Goal: Task Accomplishment & Management: Use online tool/utility

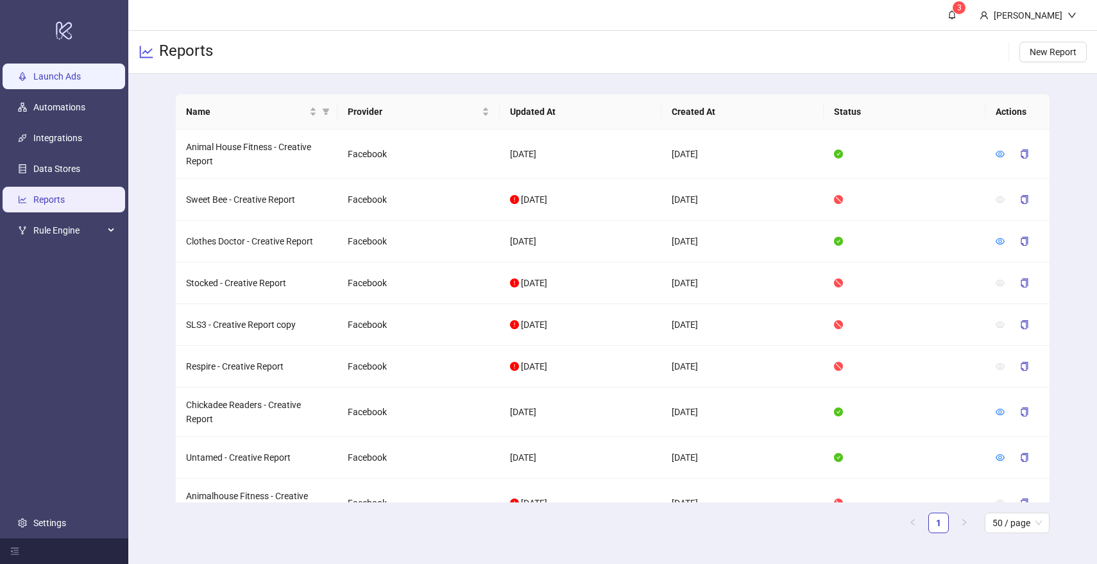
click at [47, 71] on link "Launch Ads" at bounding box center [56, 76] width 47 height 10
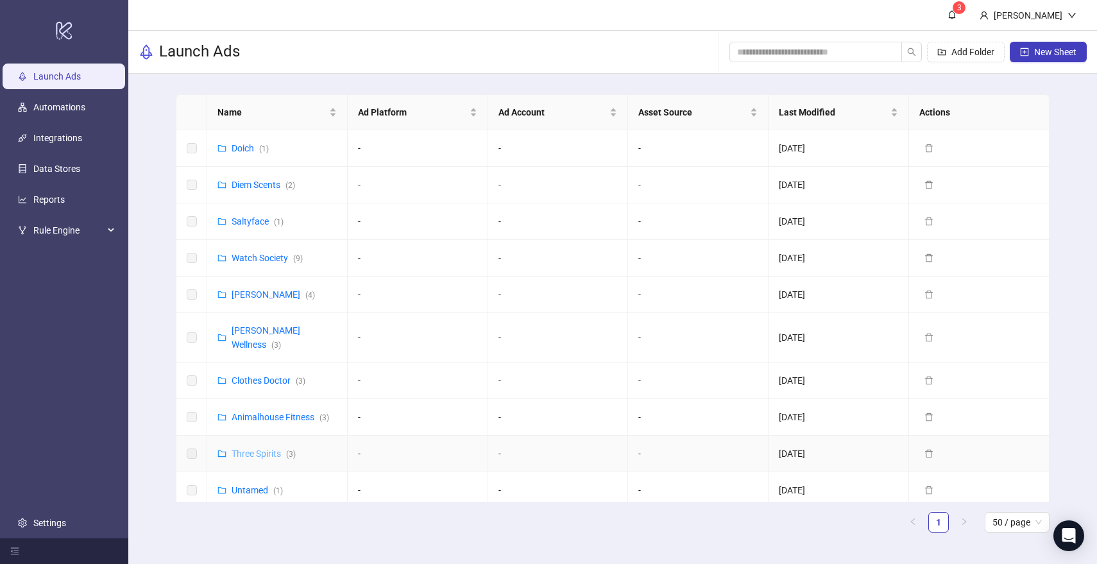
click at [261, 448] on link "Three Spirits ( 3 )" at bounding box center [264, 453] width 64 height 10
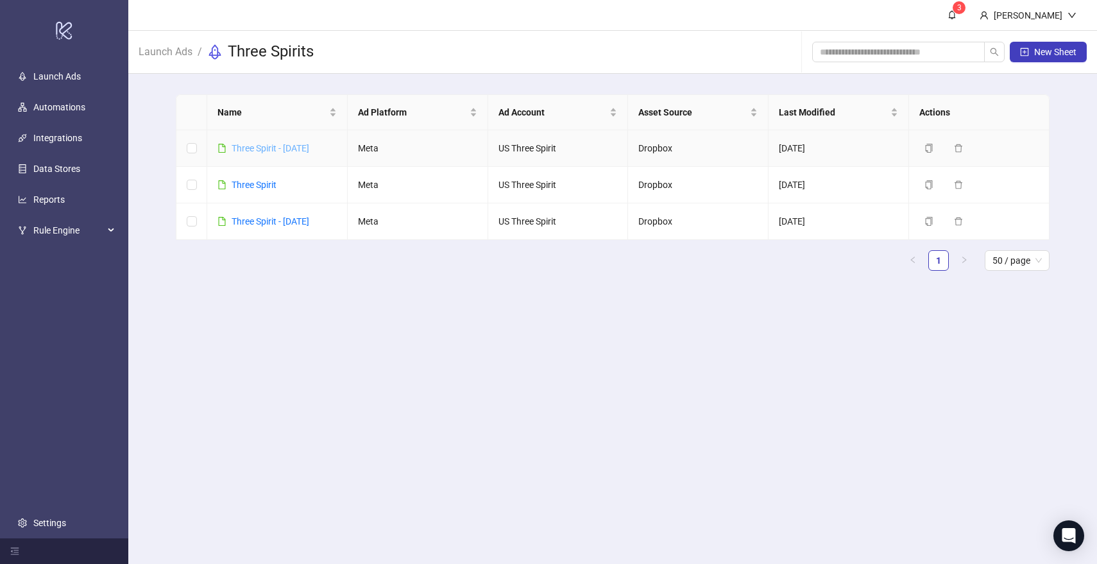
click at [300, 151] on link "Three Spirit - [DATE]" at bounding box center [271, 148] width 78 height 10
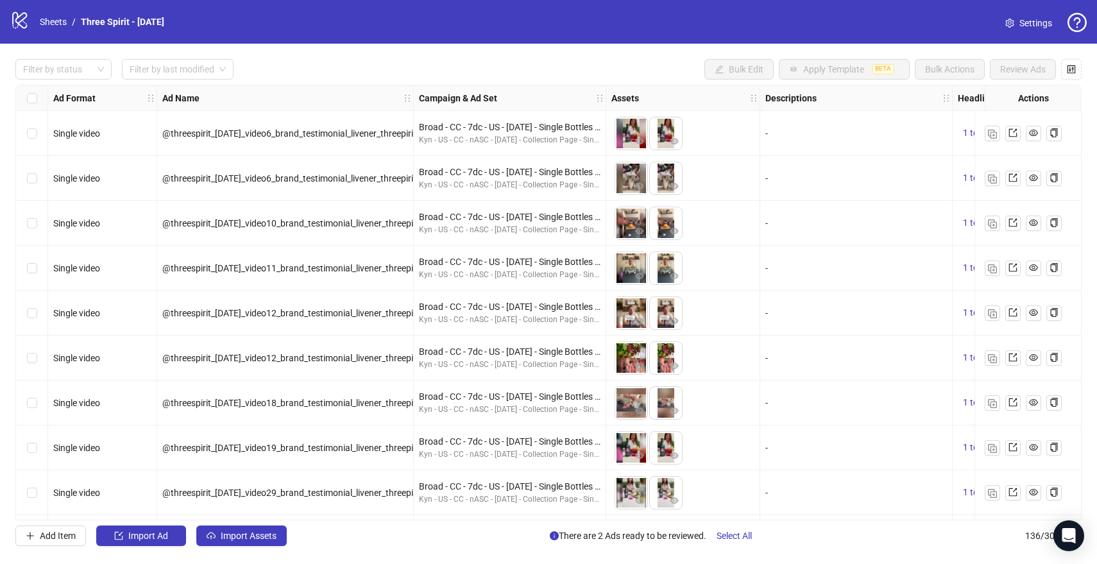
click at [324, 131] on span "@threespirit_[DATE]_video6_brand_testimonial_livener_threepirit__Iter0" at bounding box center [302, 133] width 280 height 10
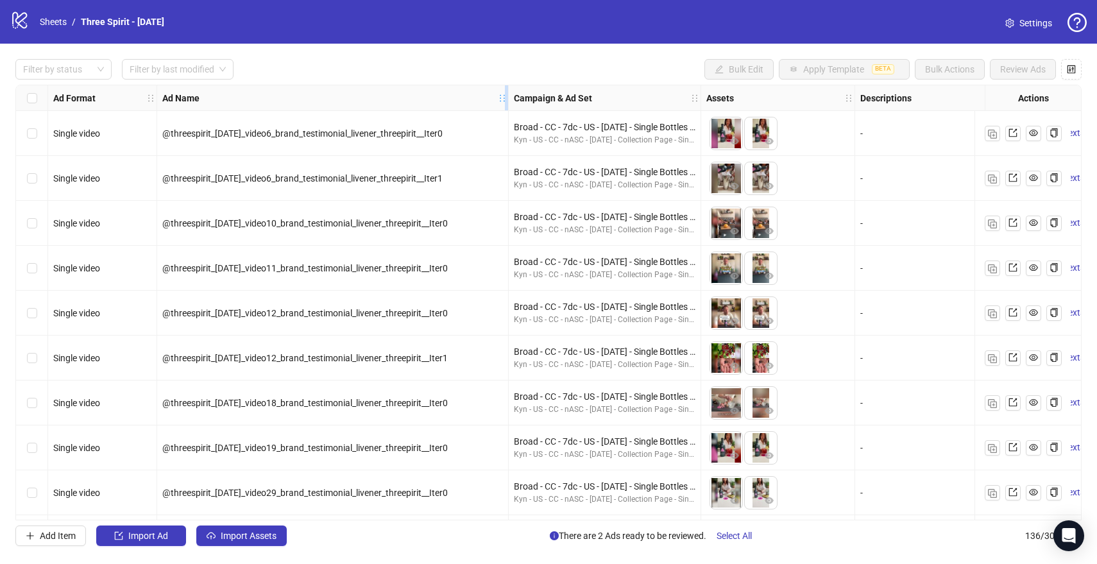
drag, startPoint x: 412, startPoint y: 88, endPoint x: 507, endPoint y: 92, distance: 95.7
click at [507, 92] on div "Resize Ad Name column" at bounding box center [506, 97] width 3 height 25
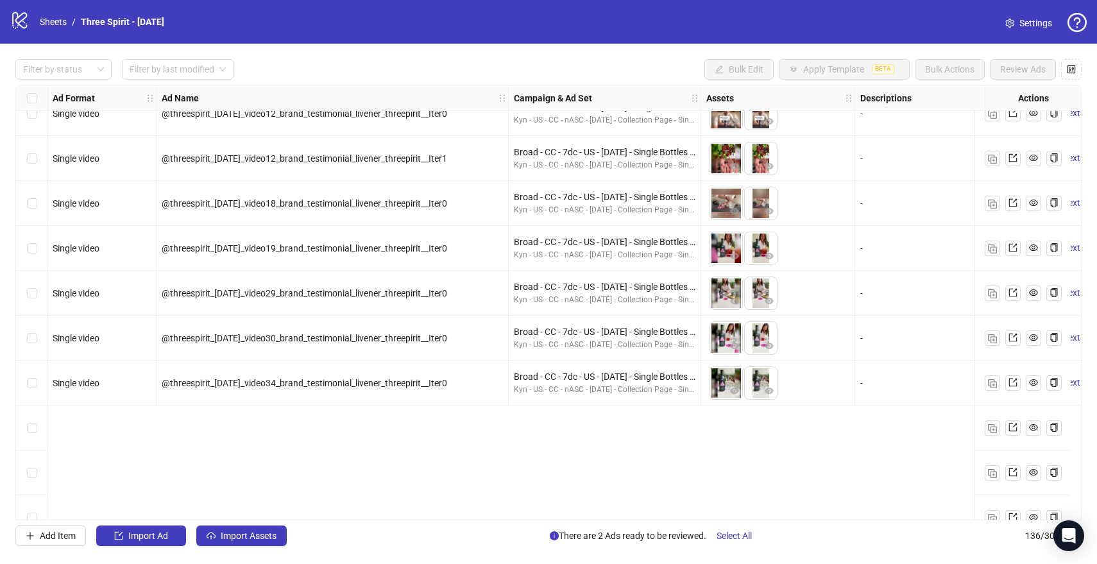
scroll to position [0, 1]
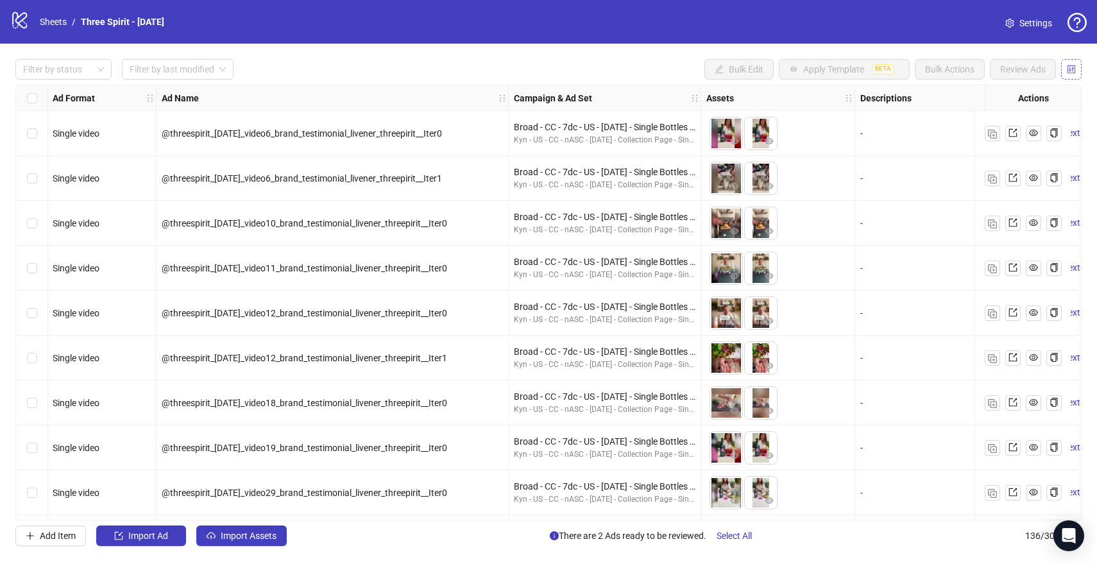
click at [1070, 63] on button "button" at bounding box center [1071, 69] width 21 height 21
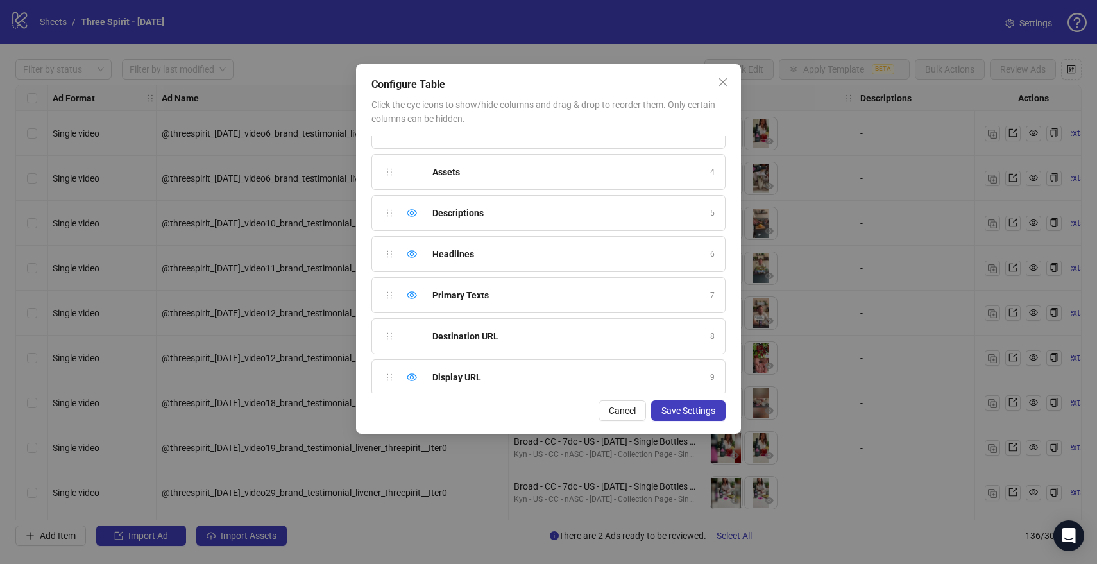
scroll to position [0, 0]
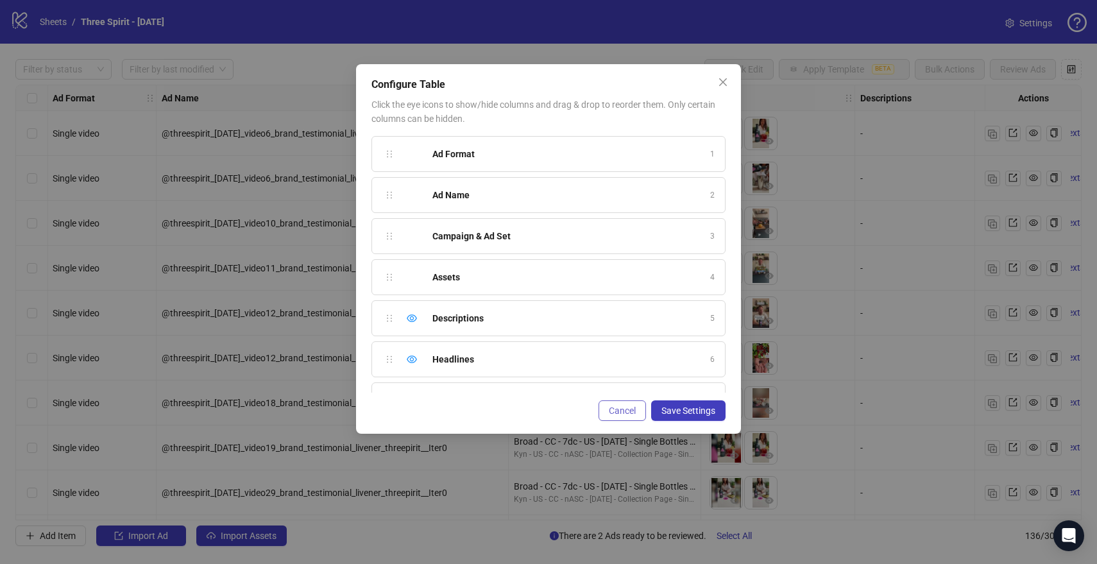
click at [616, 405] on span "Cancel" at bounding box center [622, 410] width 27 height 10
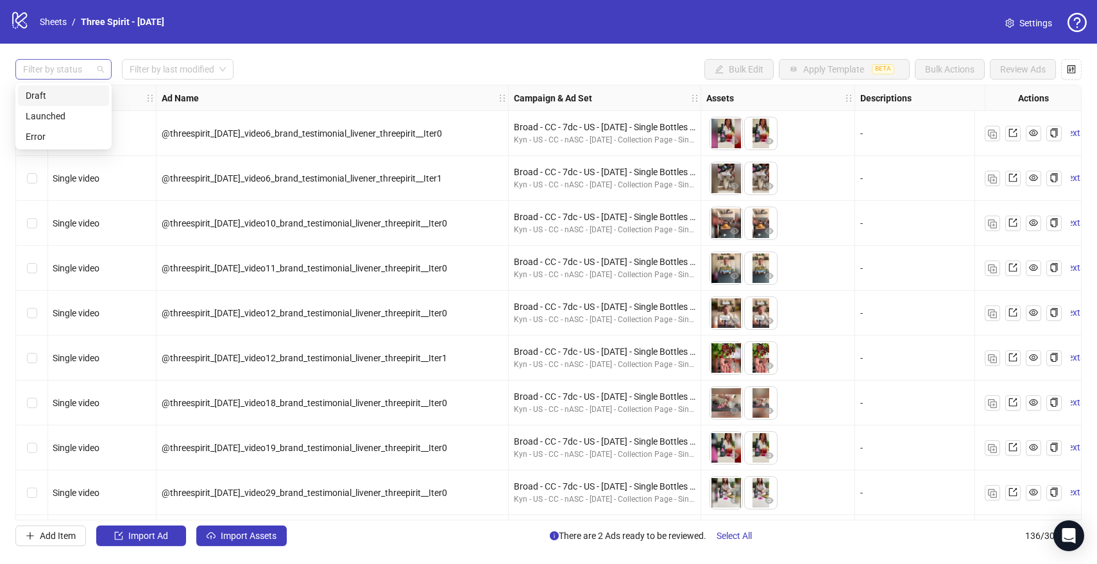
click at [89, 66] on div at bounding box center [57, 69] width 78 height 18
click at [165, 72] on input "search" at bounding box center [172, 69] width 85 height 19
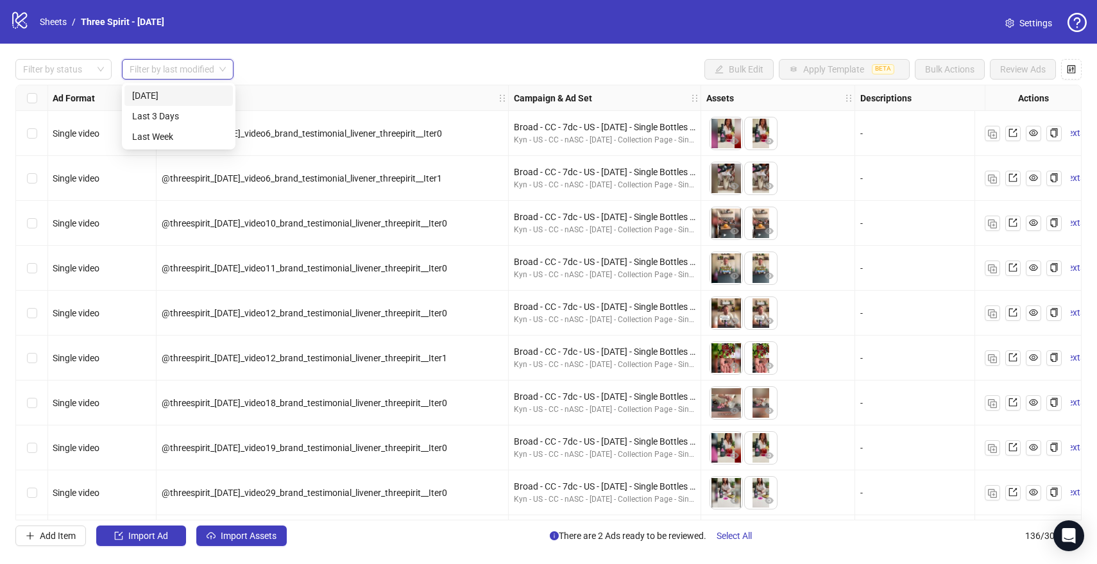
click at [296, 64] on div "Filter by status Filter by last modified Bulk Edit Apply Template BETA Bulk Act…" at bounding box center [548, 69] width 1066 height 21
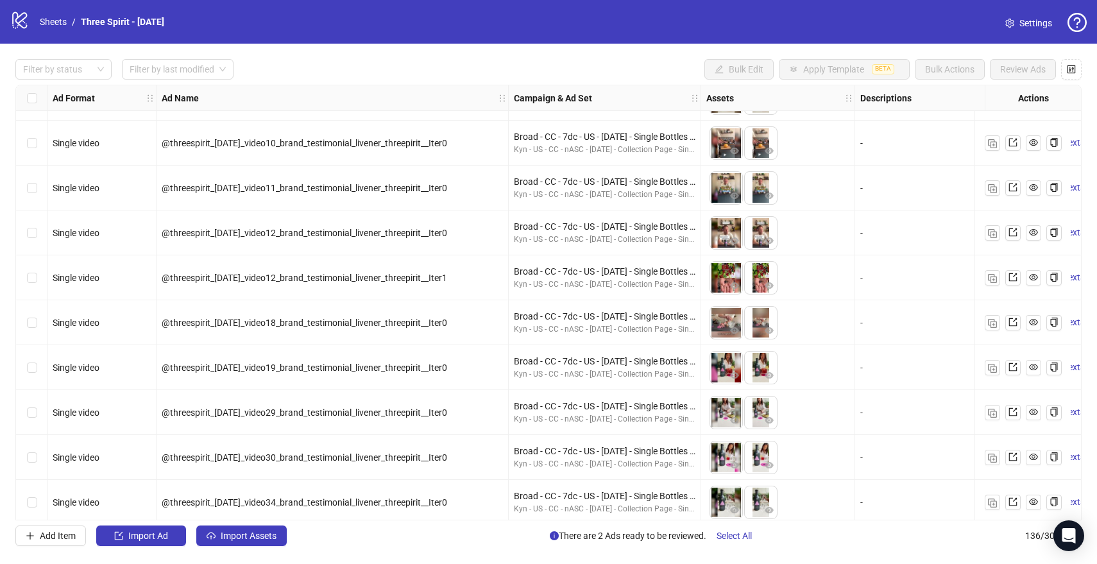
scroll to position [0, 1]
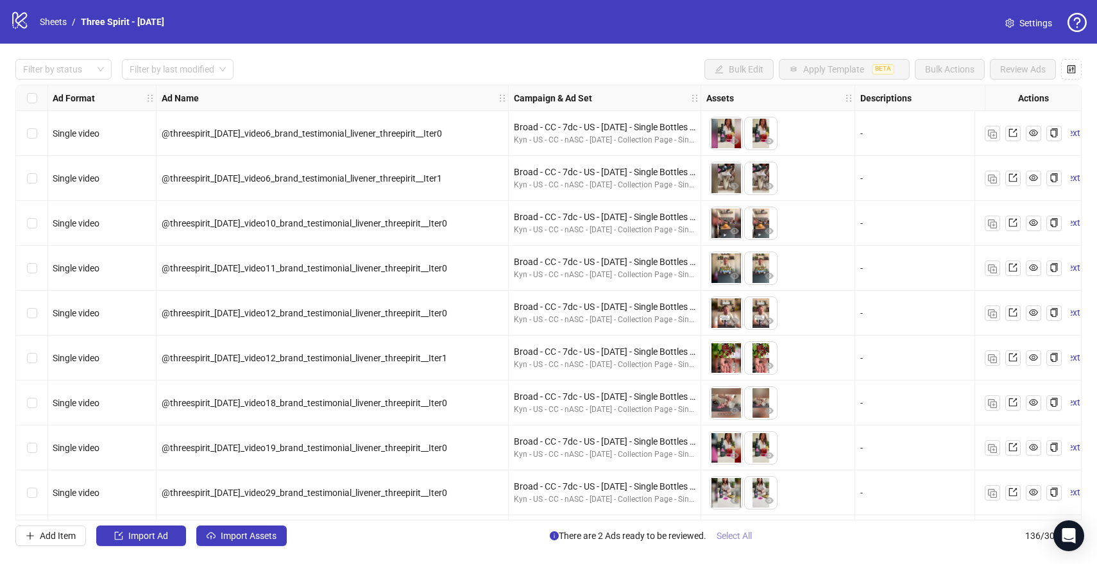
click at [733, 537] on span "Select All" at bounding box center [733, 535] width 35 height 10
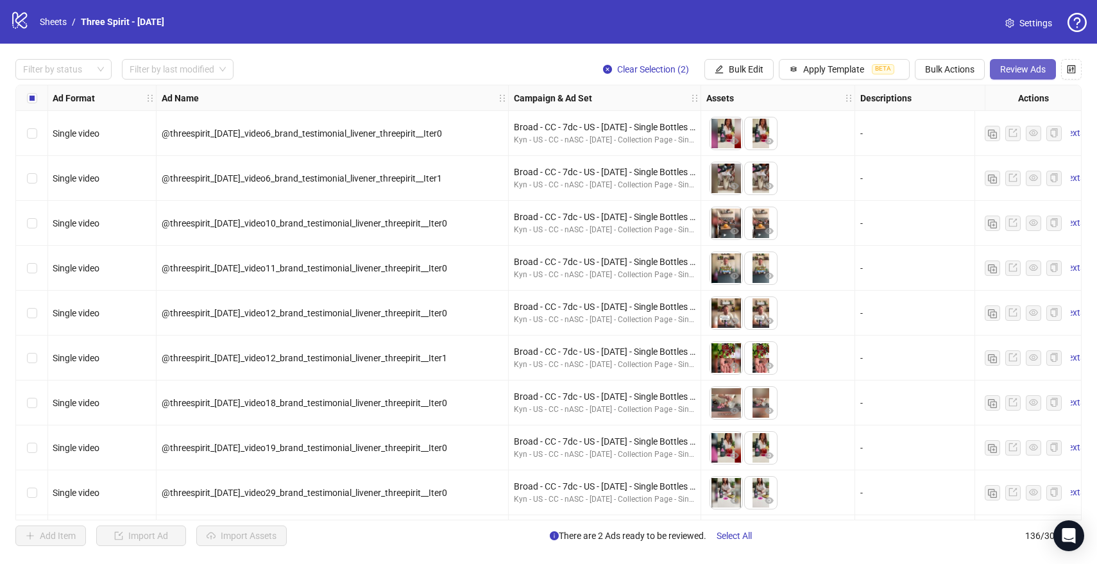
click at [1021, 66] on span "Review Ads" at bounding box center [1023, 69] width 46 height 10
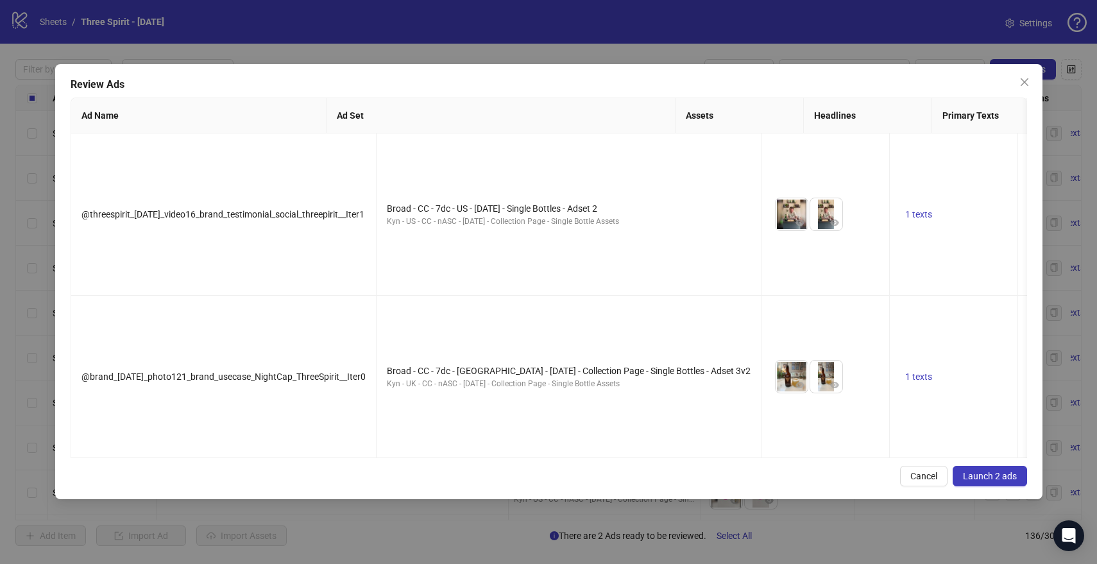
click at [1000, 471] on span "Launch 2 ads" at bounding box center [990, 476] width 54 height 10
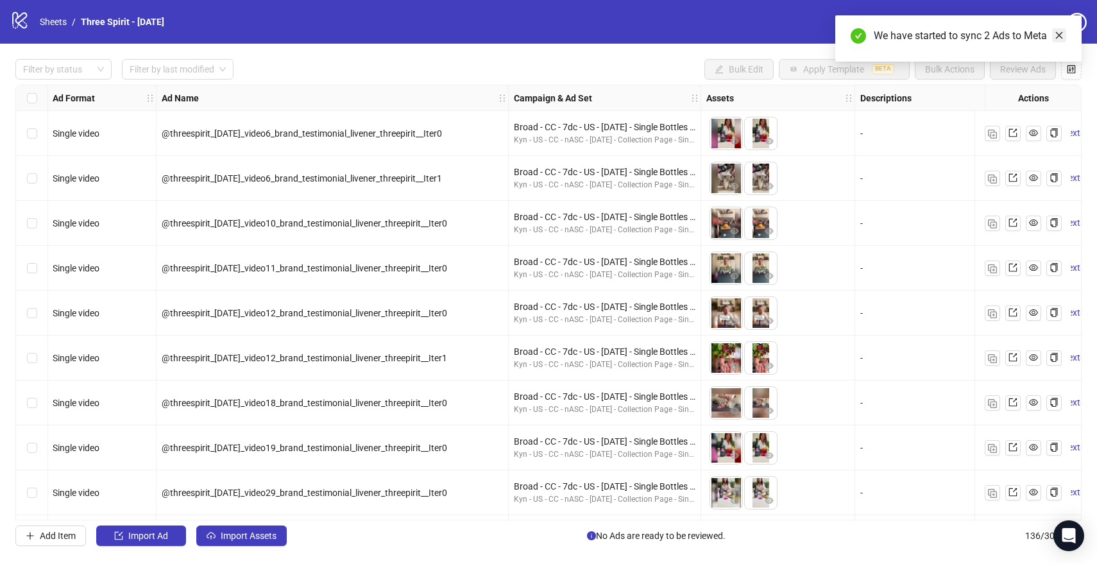
click at [1058, 35] on icon "close" at bounding box center [1059, 35] width 7 height 7
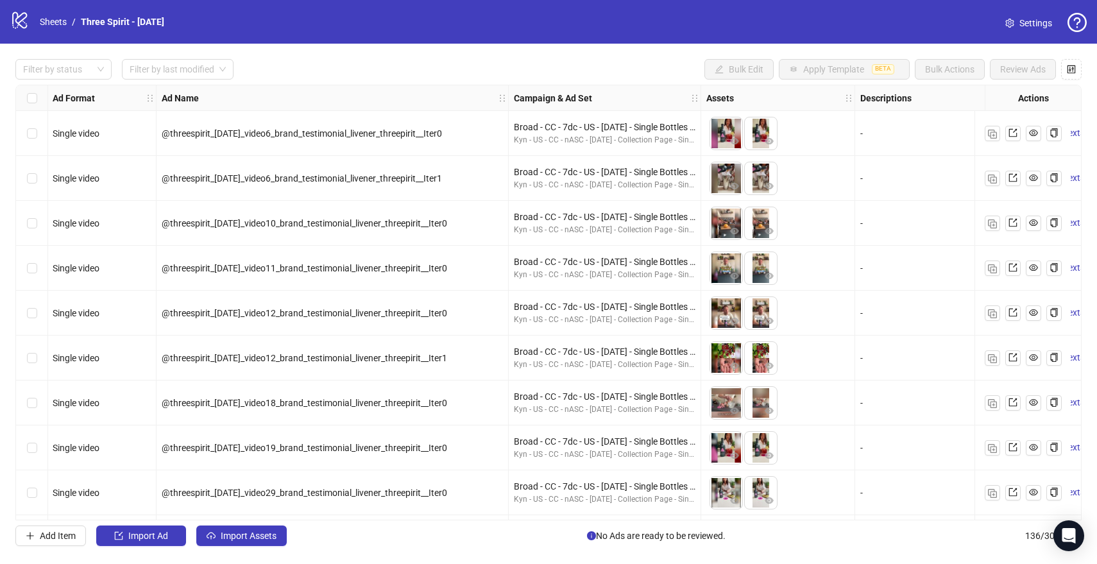
click at [1022, 24] on span "Settings" at bounding box center [1035, 23] width 33 height 14
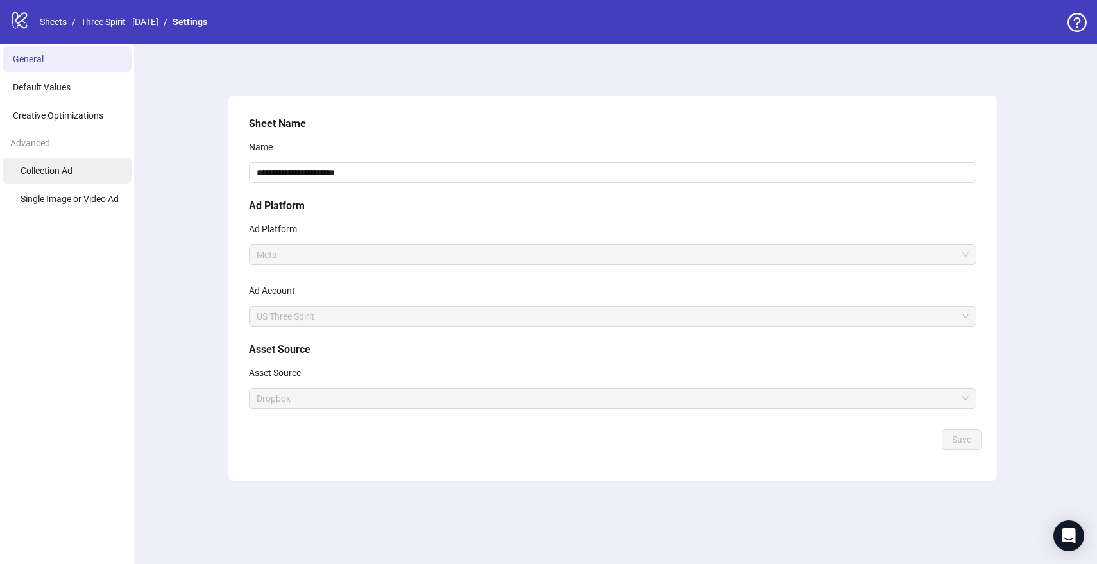
click at [71, 174] on span "Collection Ad" at bounding box center [47, 170] width 52 height 10
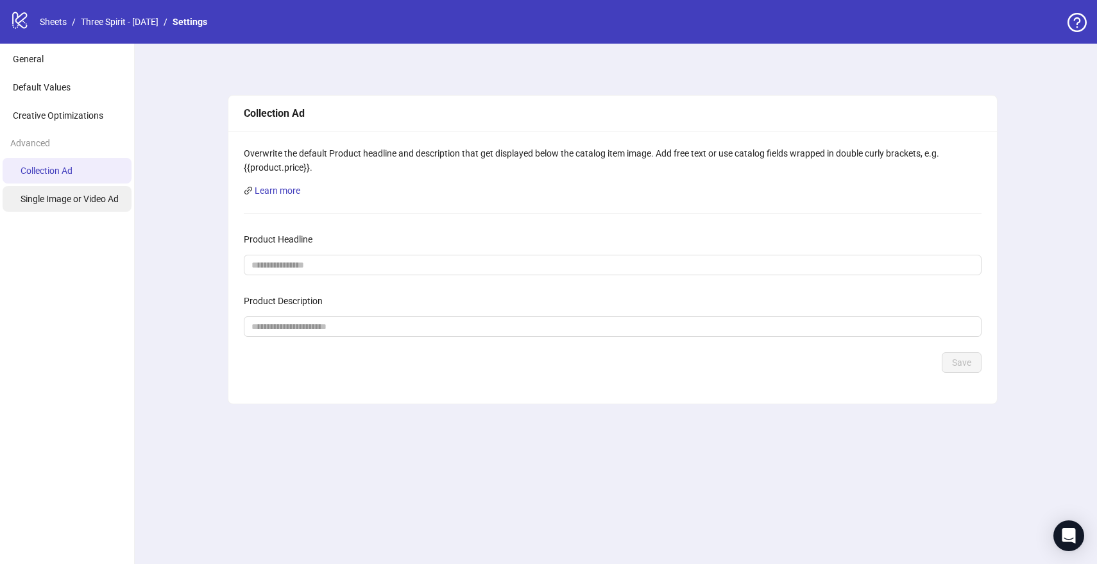
click at [65, 196] on span "Single Image or Video Ad" at bounding box center [70, 199] width 98 height 10
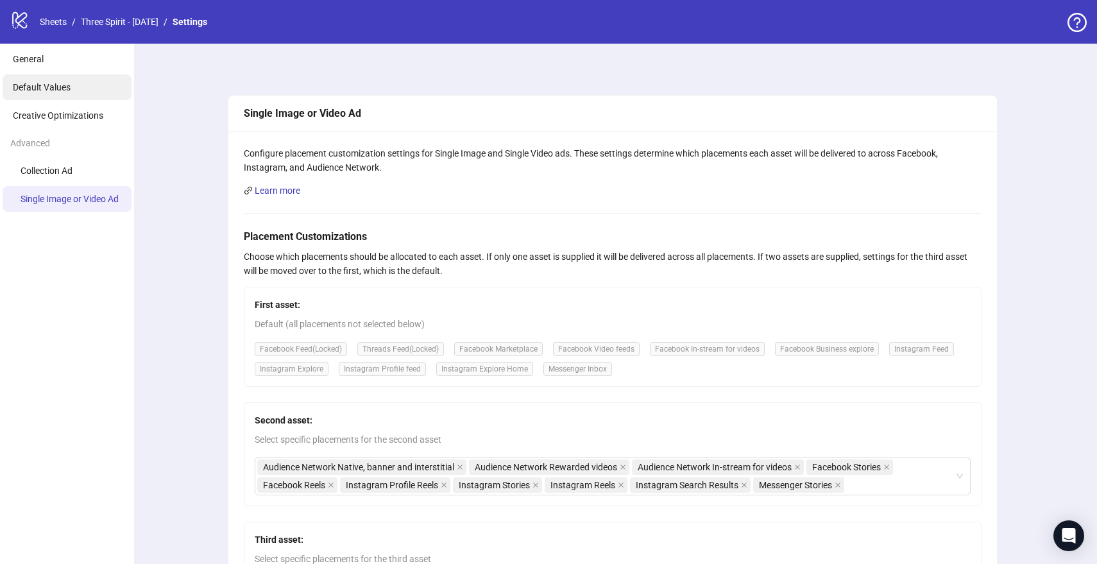
click at [51, 88] on span "Default Values" at bounding box center [42, 87] width 58 height 10
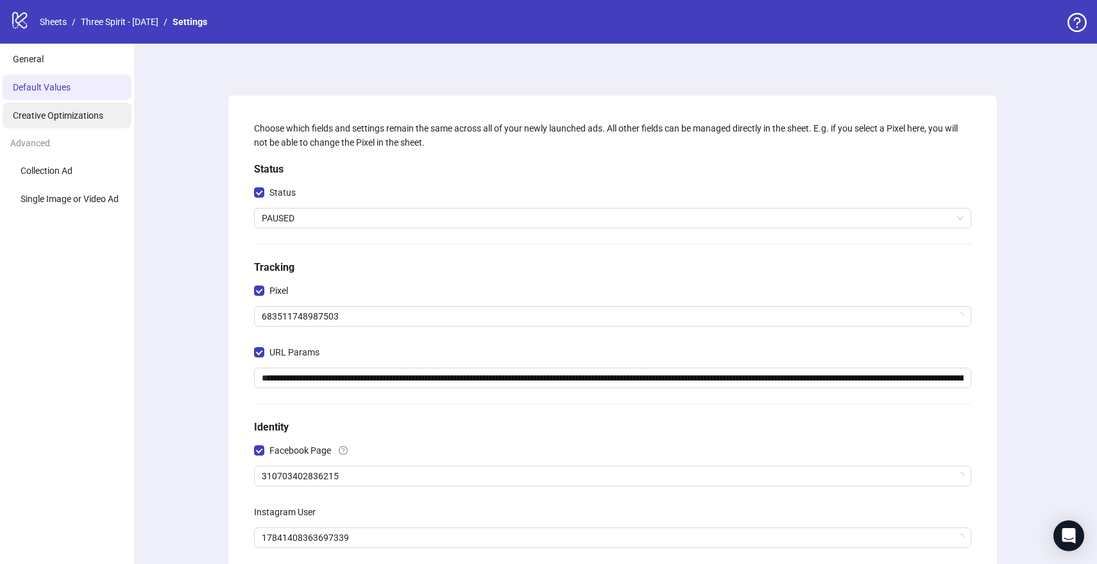
click at [51, 112] on span "Creative Optimizations" at bounding box center [58, 115] width 90 height 10
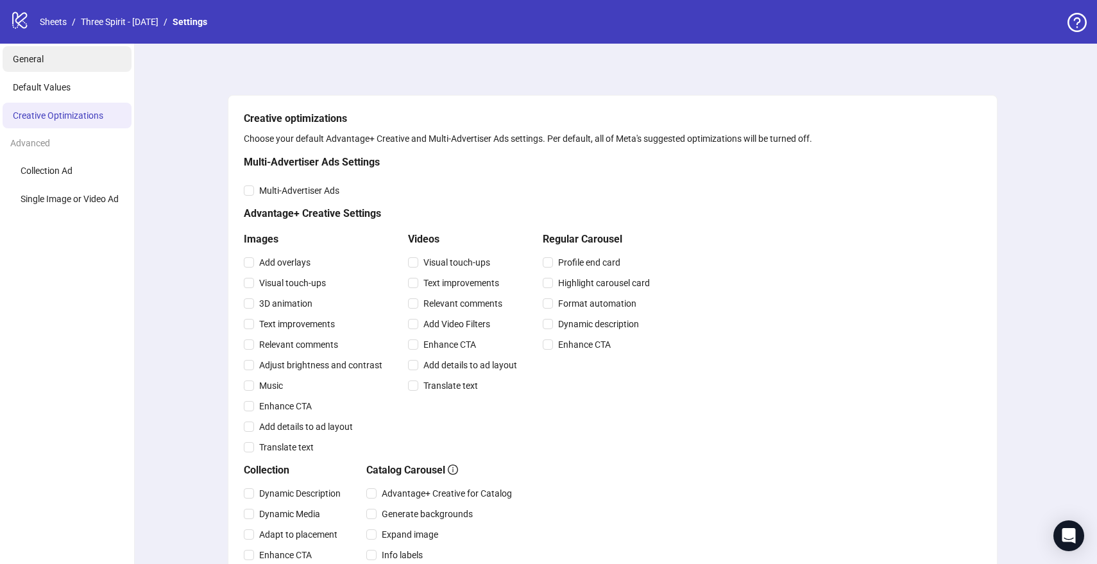
click at [33, 55] on span "General" at bounding box center [28, 59] width 31 height 10
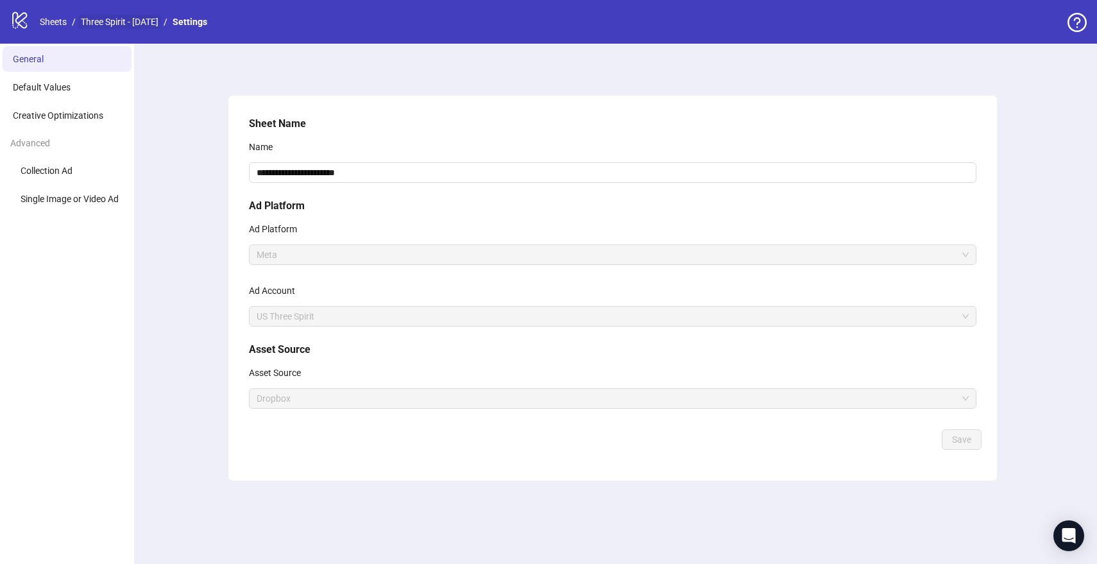
click at [119, 23] on link "Three Spirit - [DATE]" at bounding box center [119, 22] width 83 height 14
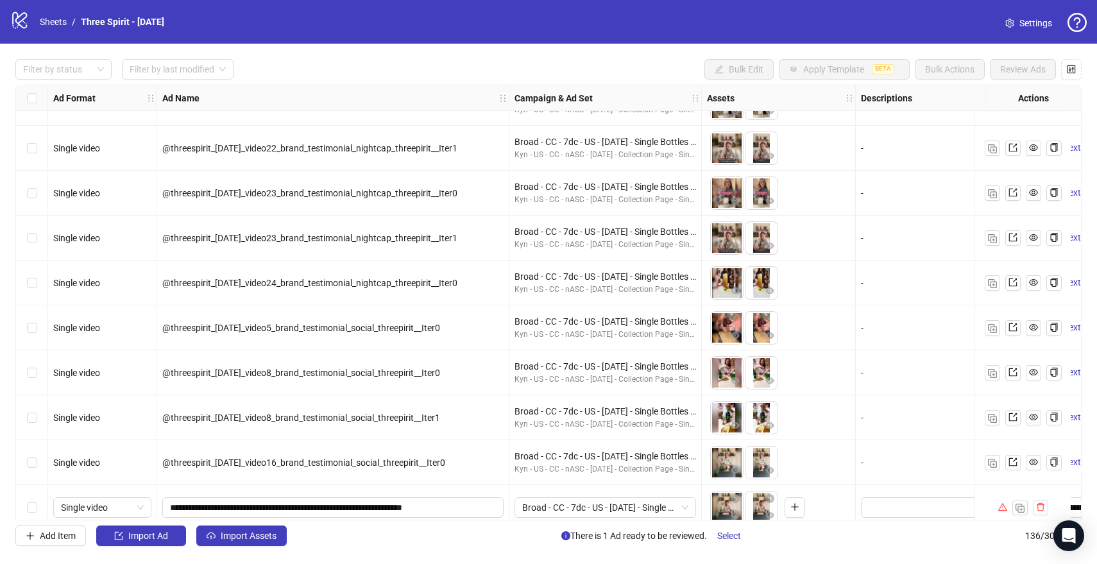
scroll to position [1147, 0]
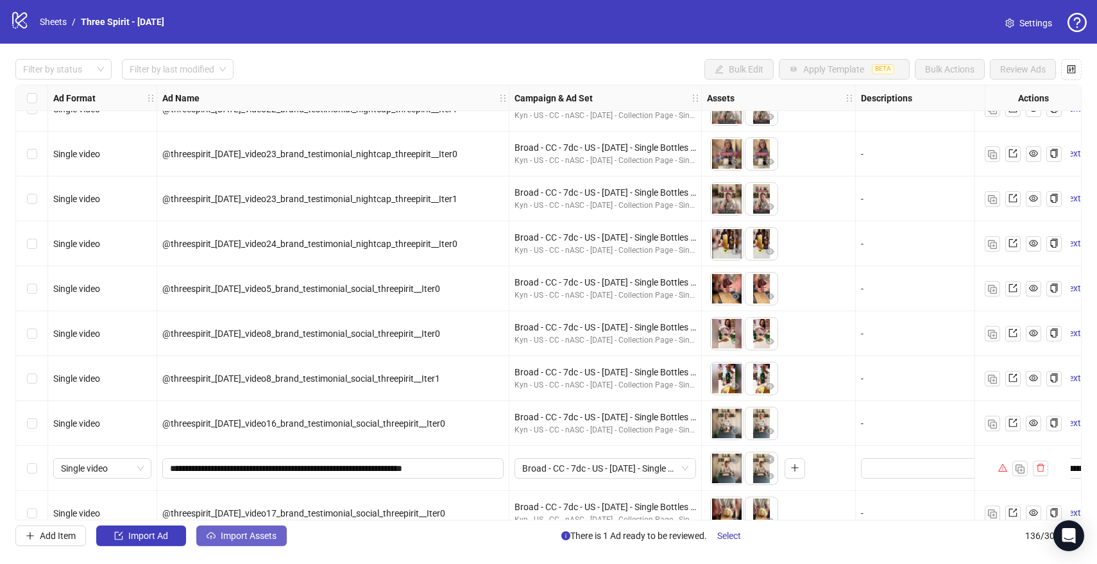
click at [256, 539] on span "Import Assets" at bounding box center [249, 535] width 56 height 10
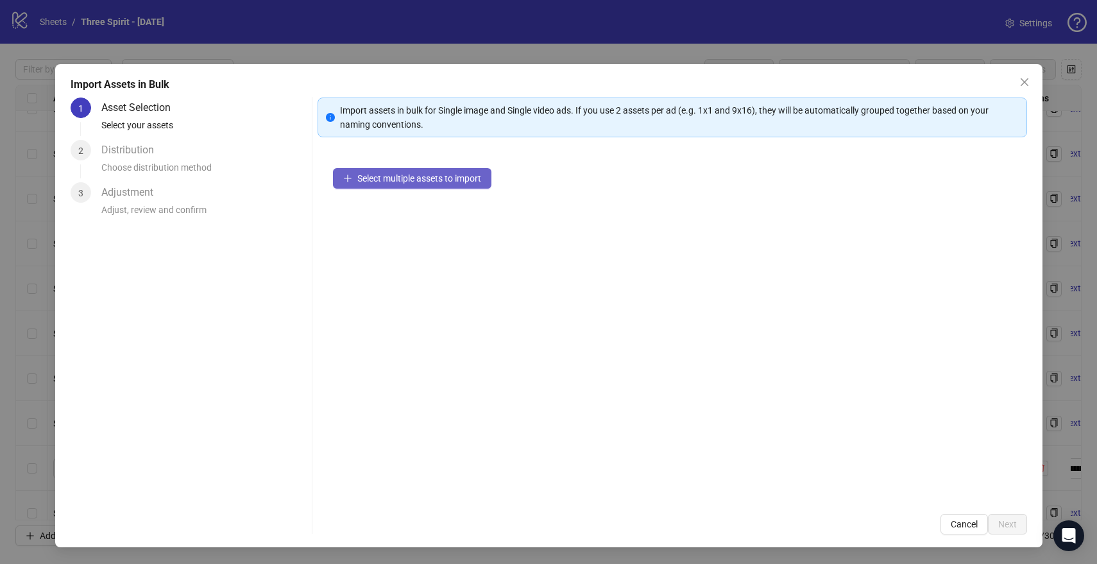
click at [413, 185] on button "Select multiple assets to import" at bounding box center [412, 178] width 158 height 21
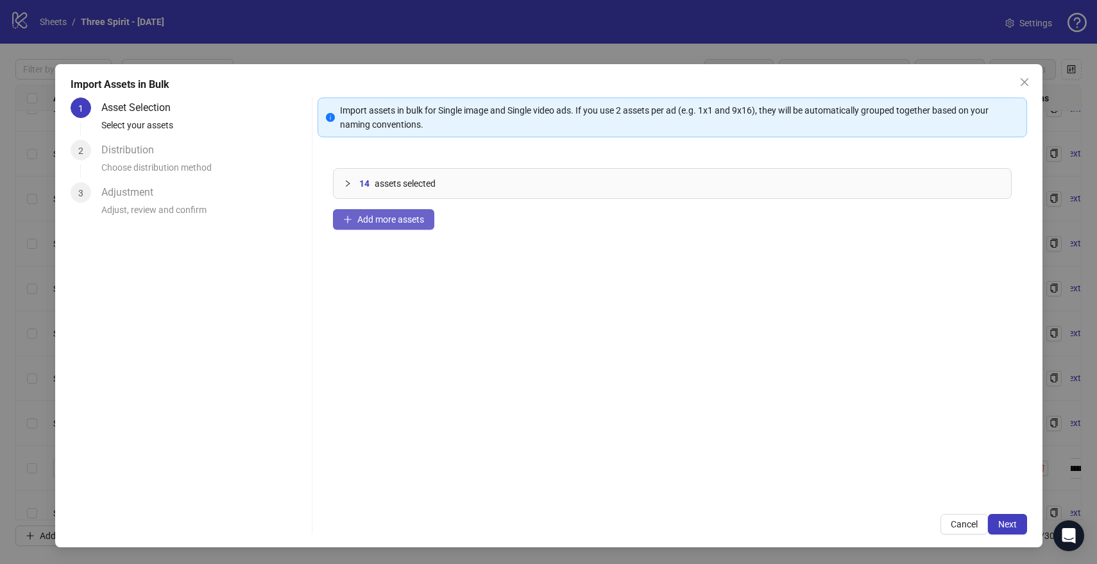
click at [391, 216] on span "Add more assets" at bounding box center [390, 219] width 67 height 10
click at [1006, 521] on span "Next" at bounding box center [1007, 524] width 19 height 10
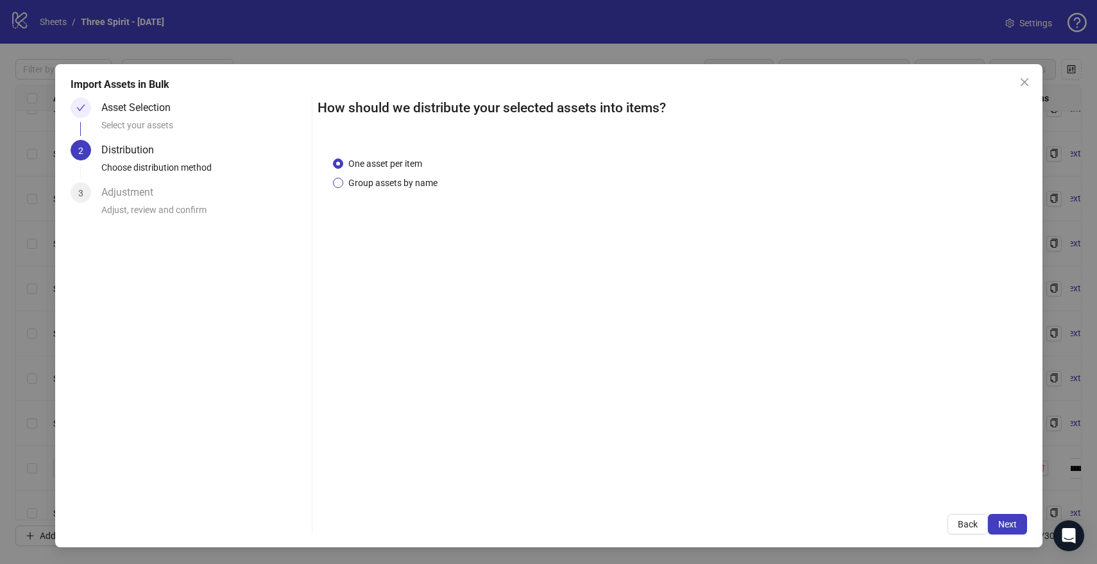
click at [372, 183] on span "Group assets by name" at bounding box center [392, 183] width 99 height 14
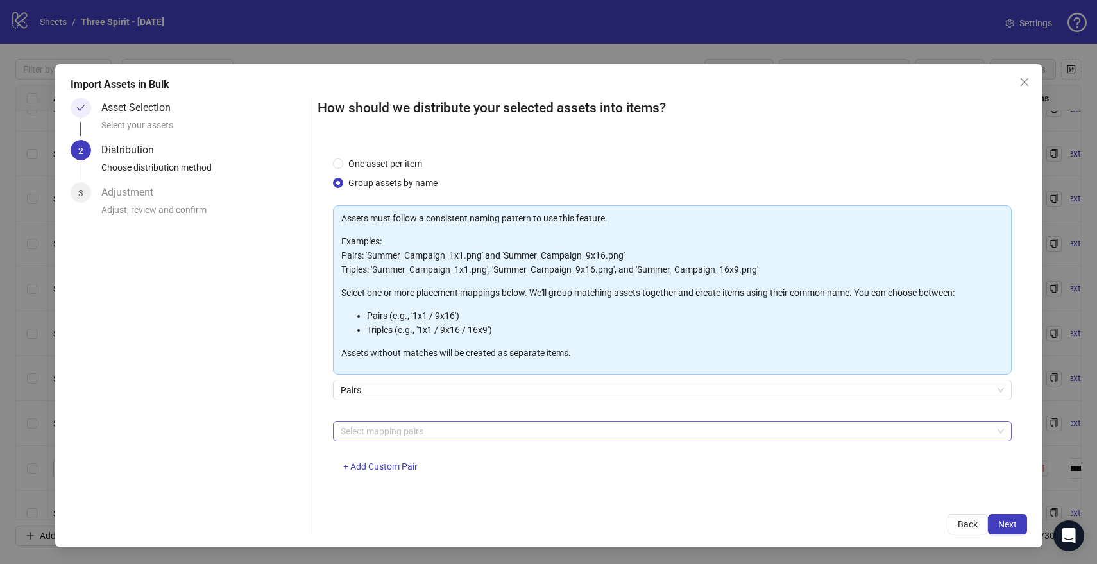
click at [407, 436] on div at bounding box center [665, 431] width 660 height 18
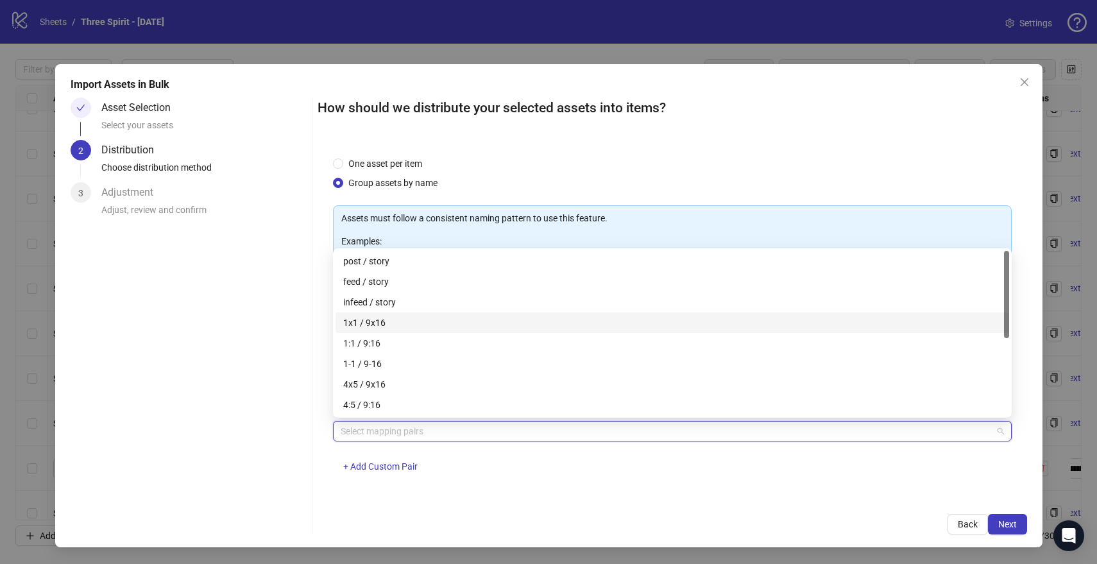
click at [386, 325] on div "1x1 / 9x16" at bounding box center [672, 323] width 658 height 14
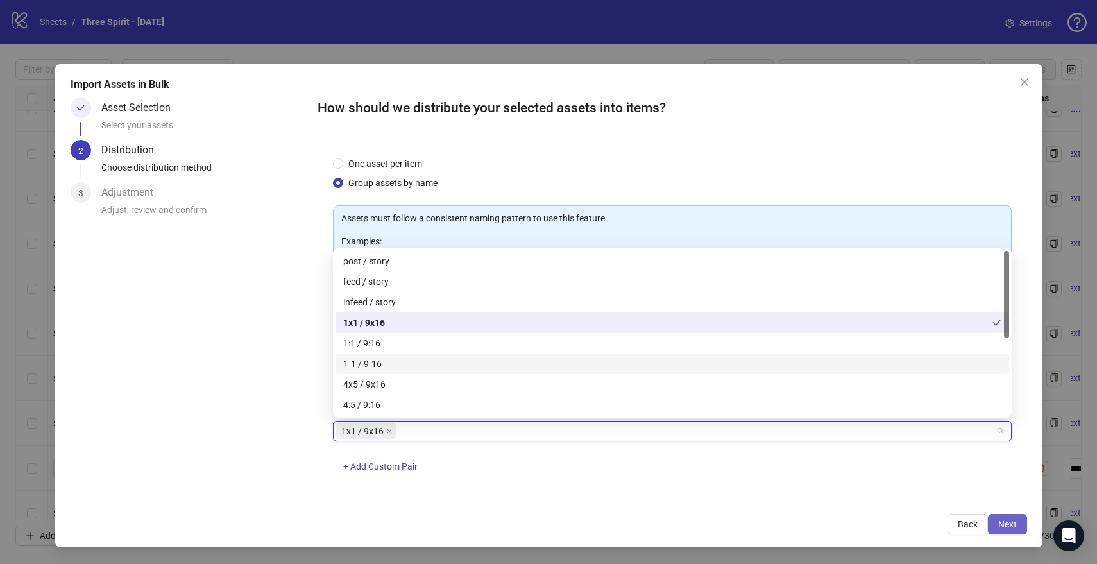
click at [1013, 520] on span "Next" at bounding box center [1007, 524] width 19 height 10
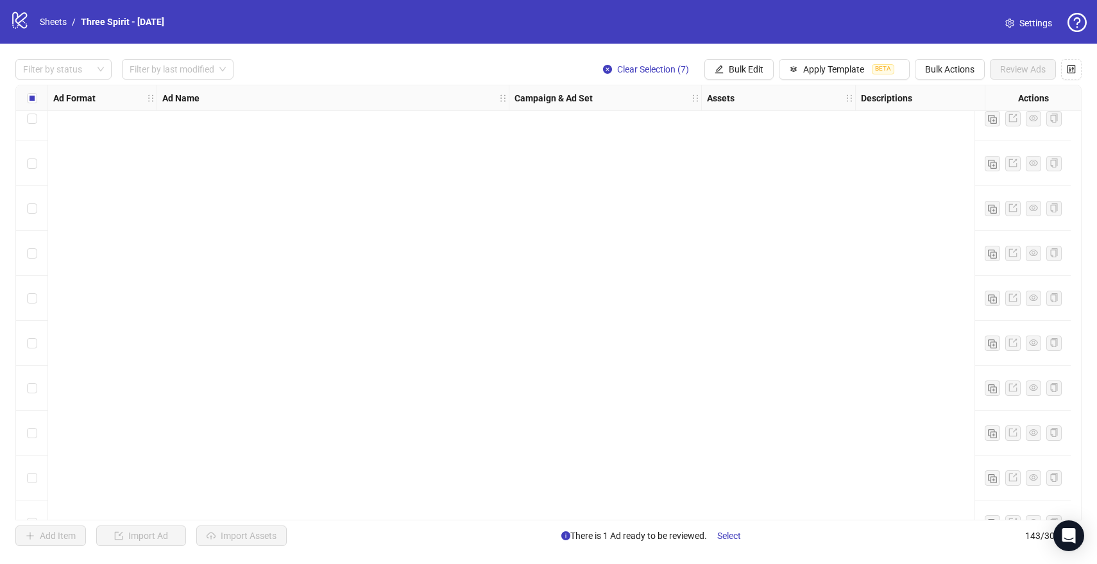
scroll to position [6017, 0]
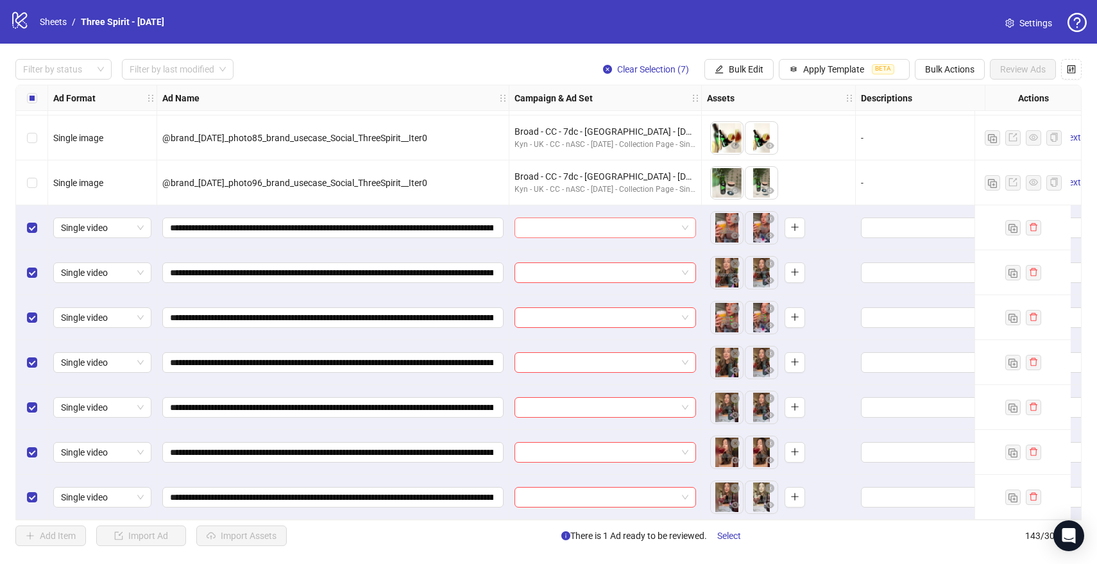
click at [577, 218] on input "search" at bounding box center [599, 227] width 155 height 19
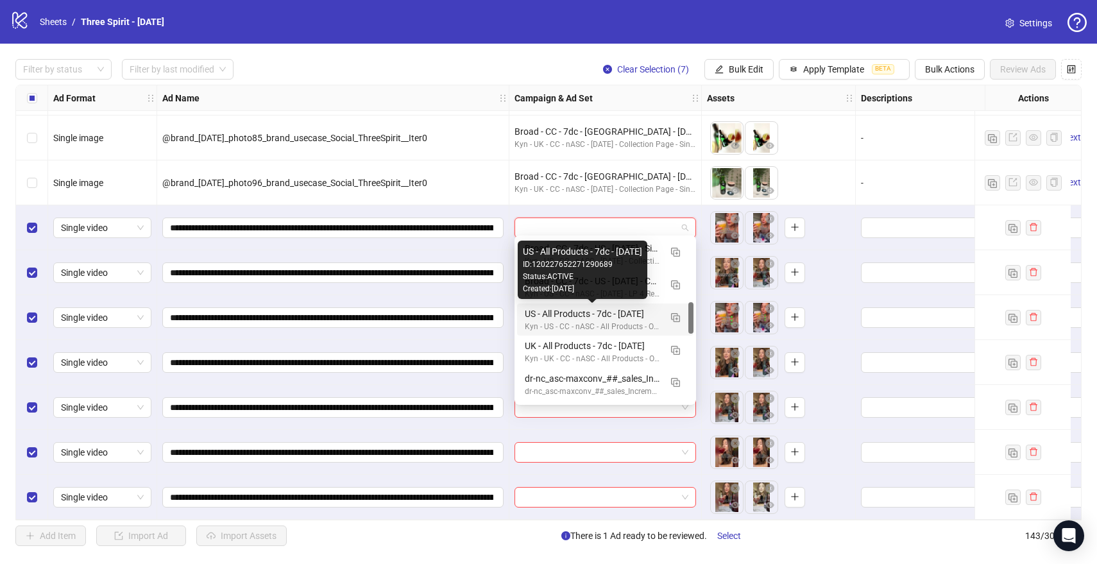
scroll to position [327, 0]
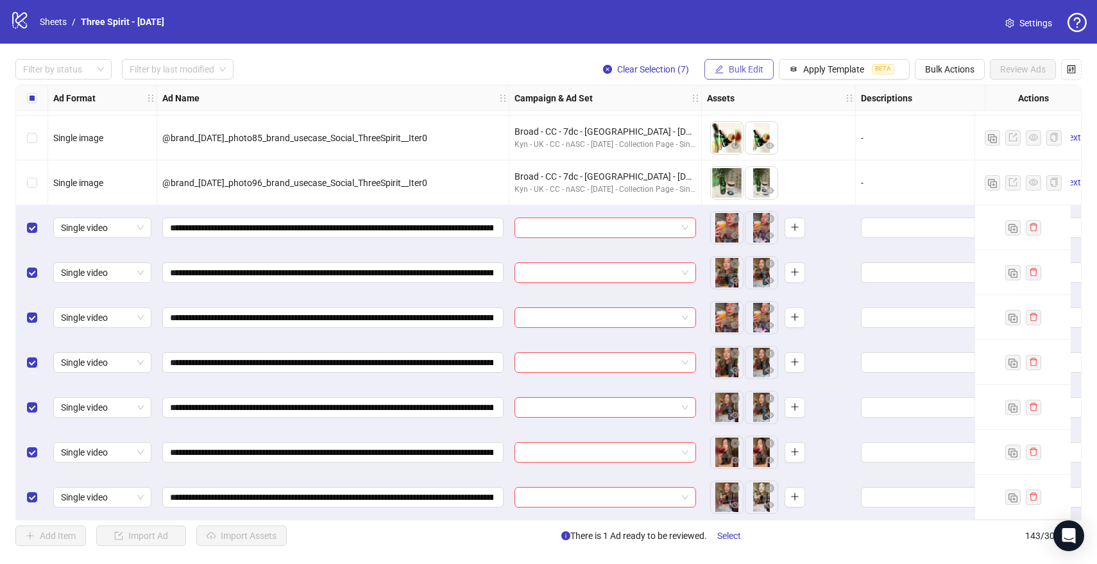
click at [738, 67] on span "Bulk Edit" at bounding box center [746, 69] width 35 height 10
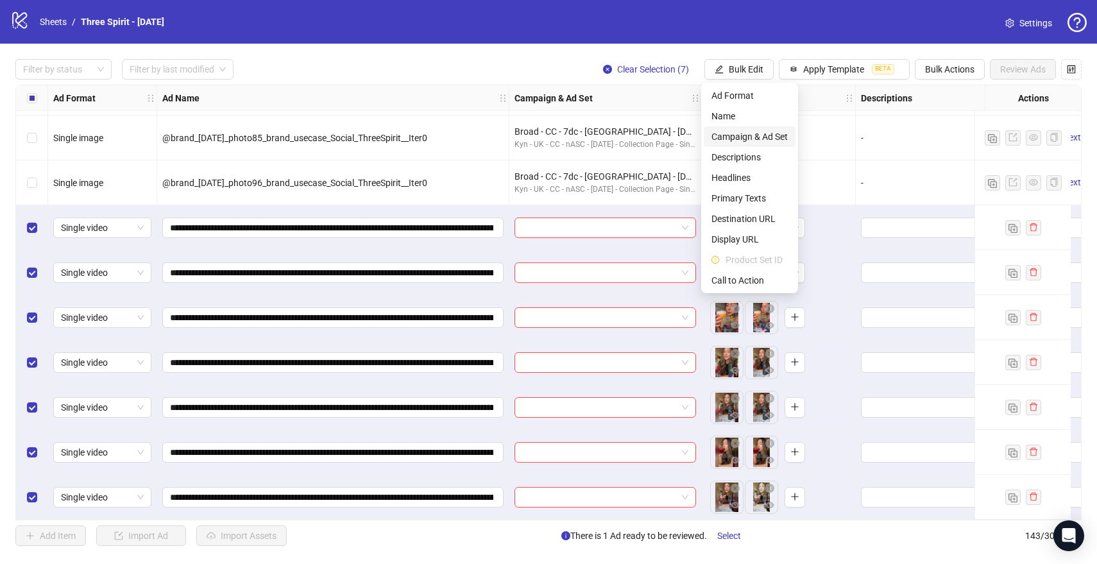
click at [758, 135] on span "Campaign & Ad Set" at bounding box center [749, 137] width 76 height 14
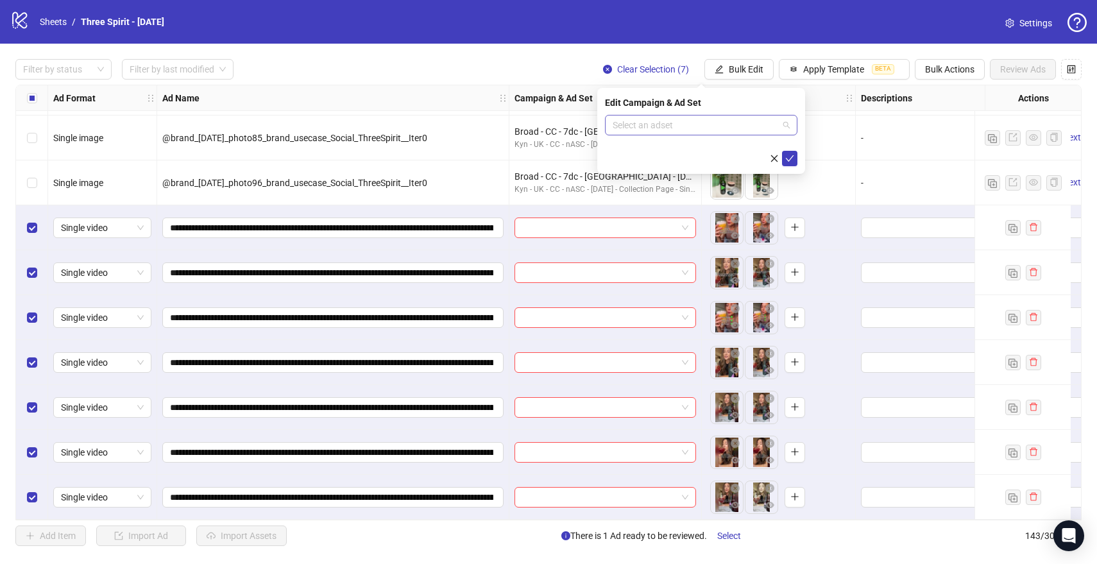
click at [697, 124] on input "search" at bounding box center [695, 124] width 165 height 19
type input "*"
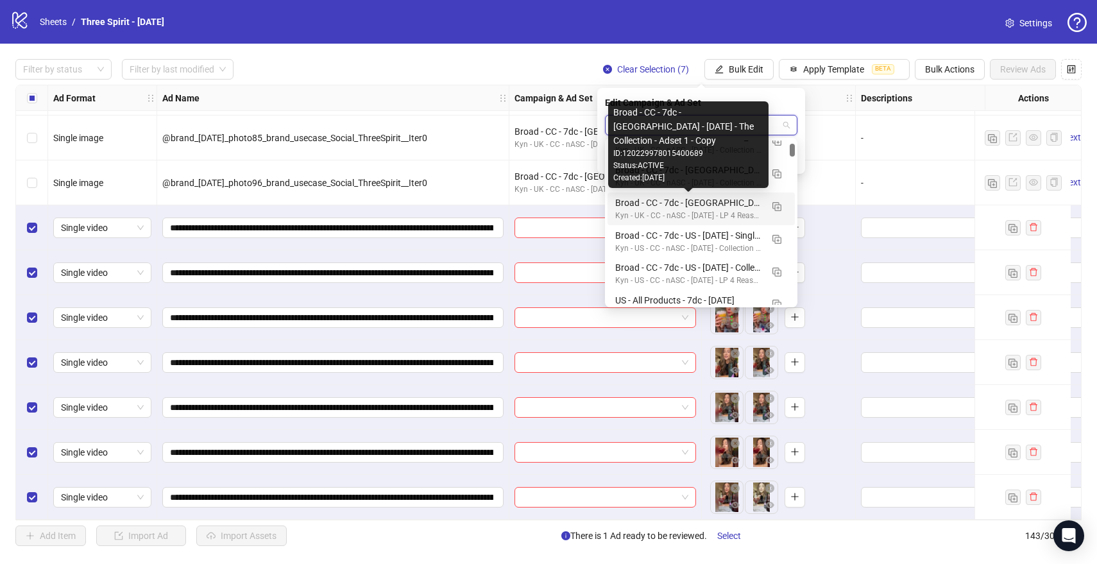
scroll to position [236, 0]
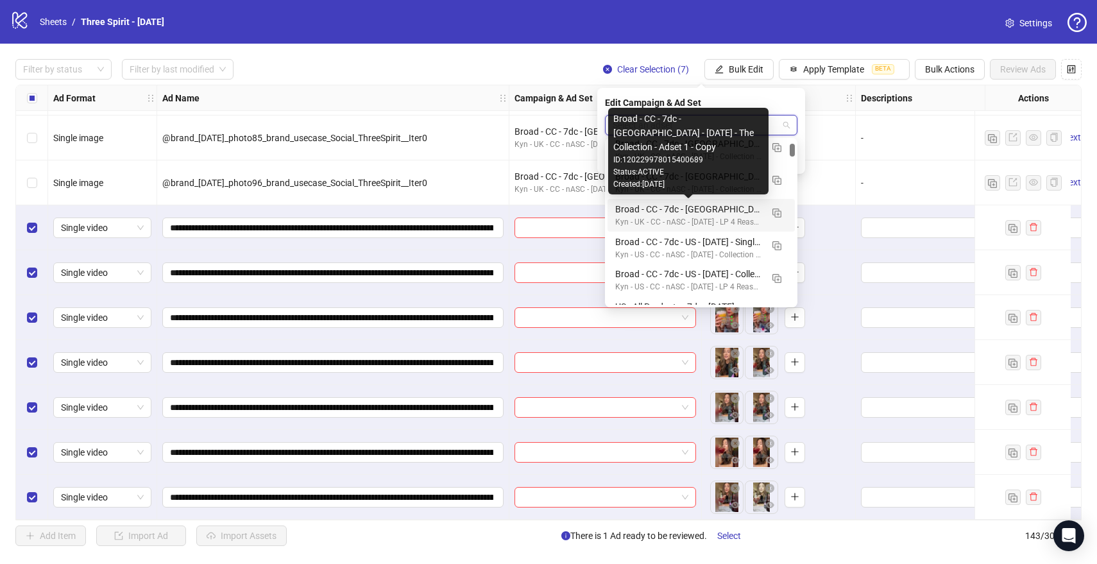
click at [728, 209] on div "Broad - CC - 7dc - [GEOGRAPHIC_DATA] - [DATE] - The Collection - Adset 1 - Copy" at bounding box center [688, 209] width 146 height 14
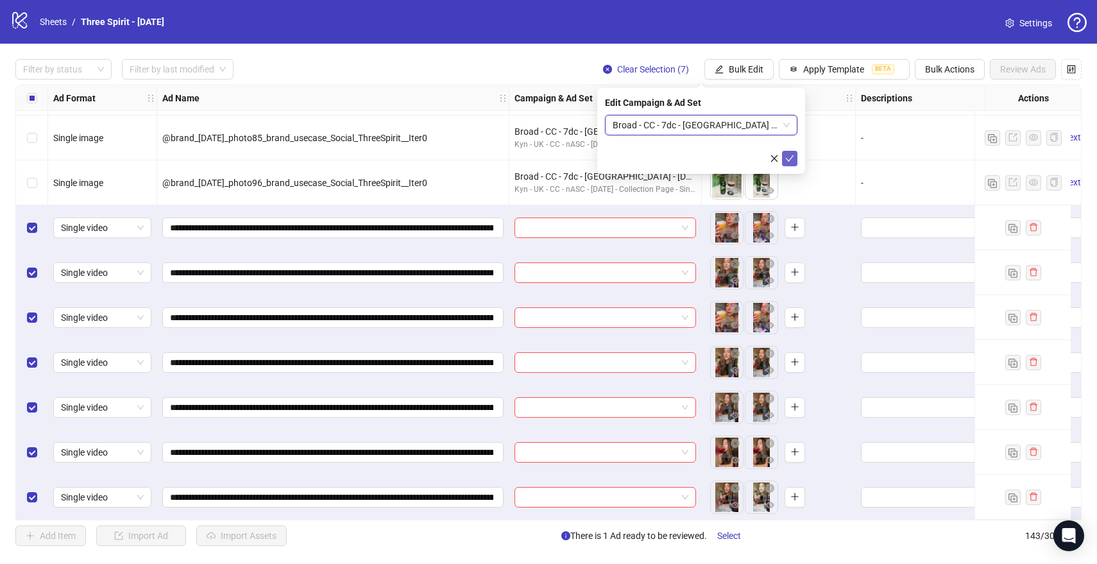
click at [790, 156] on icon "check" at bounding box center [789, 158] width 9 height 9
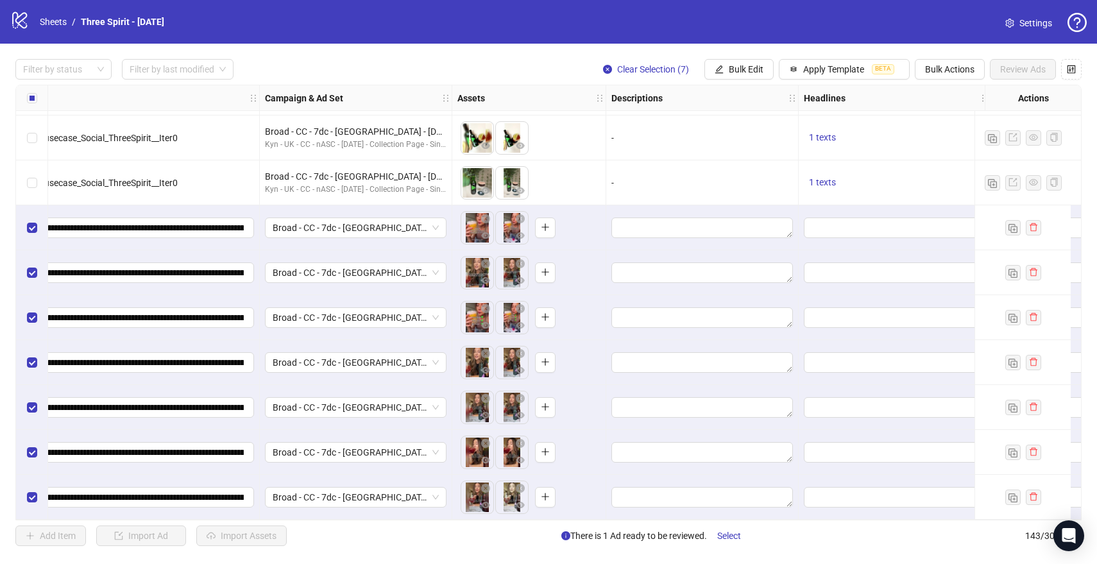
scroll to position [6017, 250]
click at [796, 68] on button "Apply Template BETA" at bounding box center [844, 69] width 131 height 21
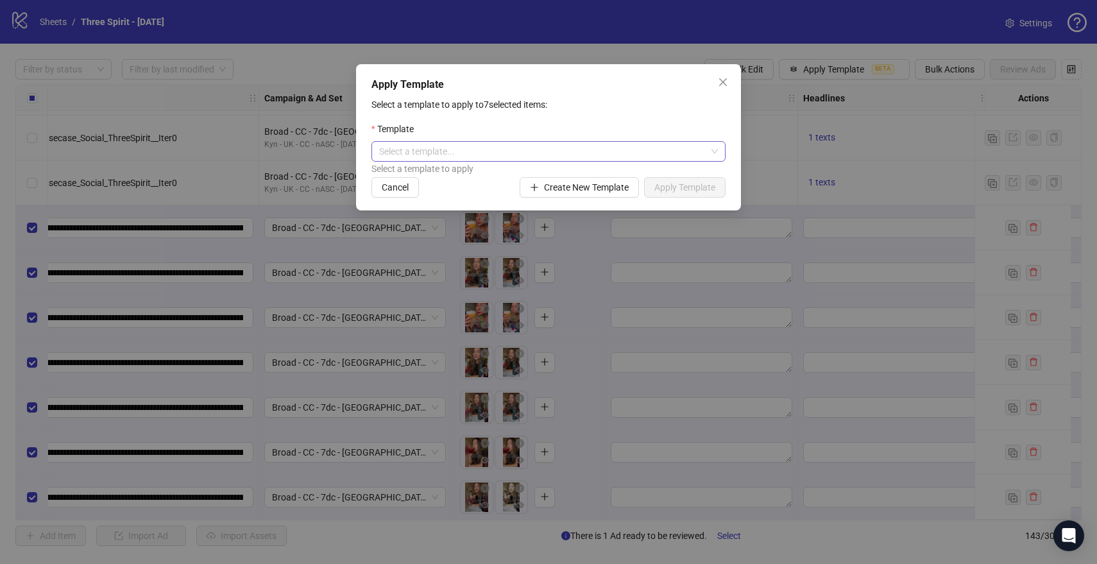
click at [464, 151] on input "search" at bounding box center [542, 151] width 327 height 19
click at [506, 124] on div "Template" at bounding box center [548, 131] width 354 height 19
click at [604, 191] on span "Create New Template" at bounding box center [586, 187] width 85 height 10
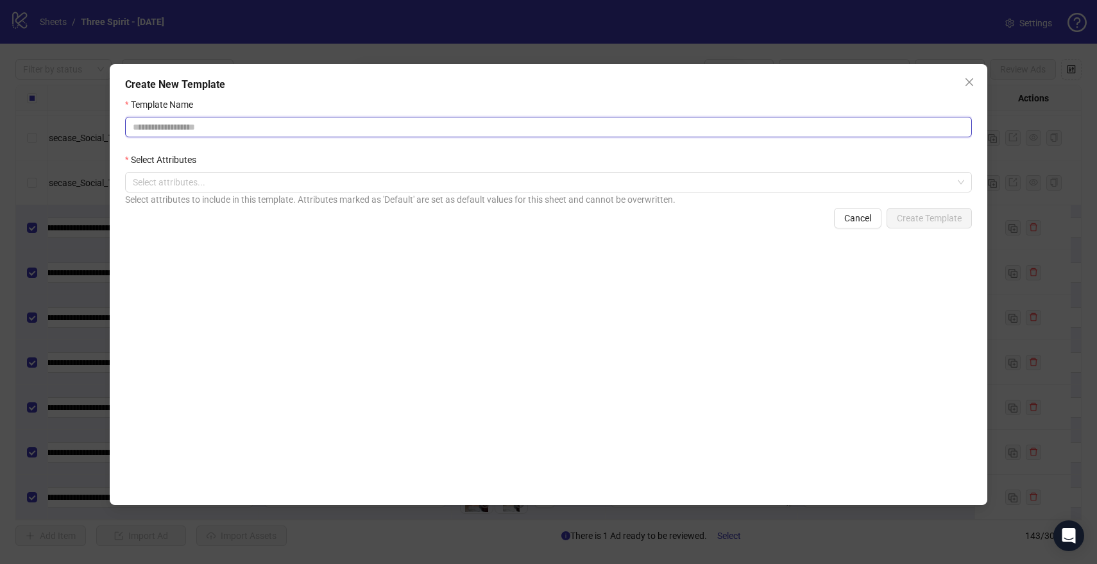
click at [257, 131] on input "Template Name" at bounding box center [548, 127] width 847 height 21
type input "**********"
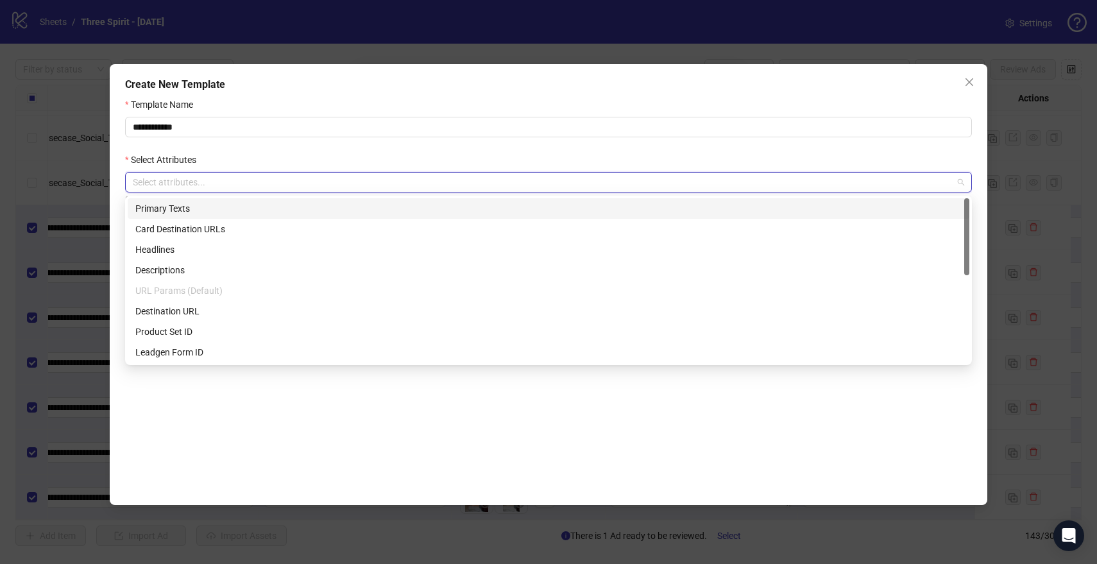
click at [197, 208] on div "Primary Texts" at bounding box center [548, 208] width 826 height 14
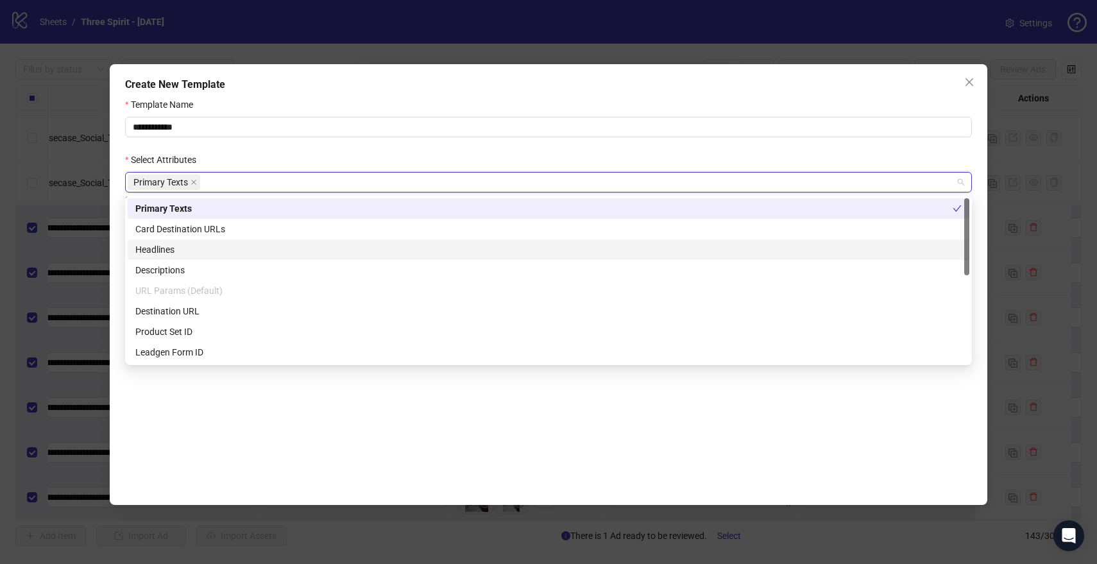
click at [195, 248] on div "Headlines" at bounding box center [548, 249] width 826 height 14
click at [191, 307] on div "Destination URL" at bounding box center [548, 311] width 826 height 14
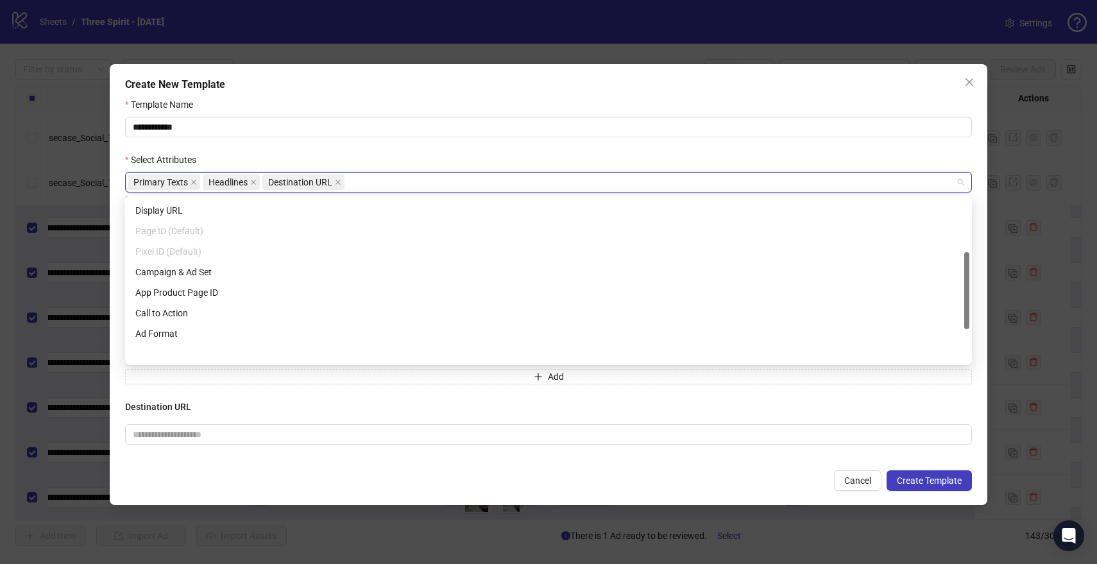
scroll to position [185, 0]
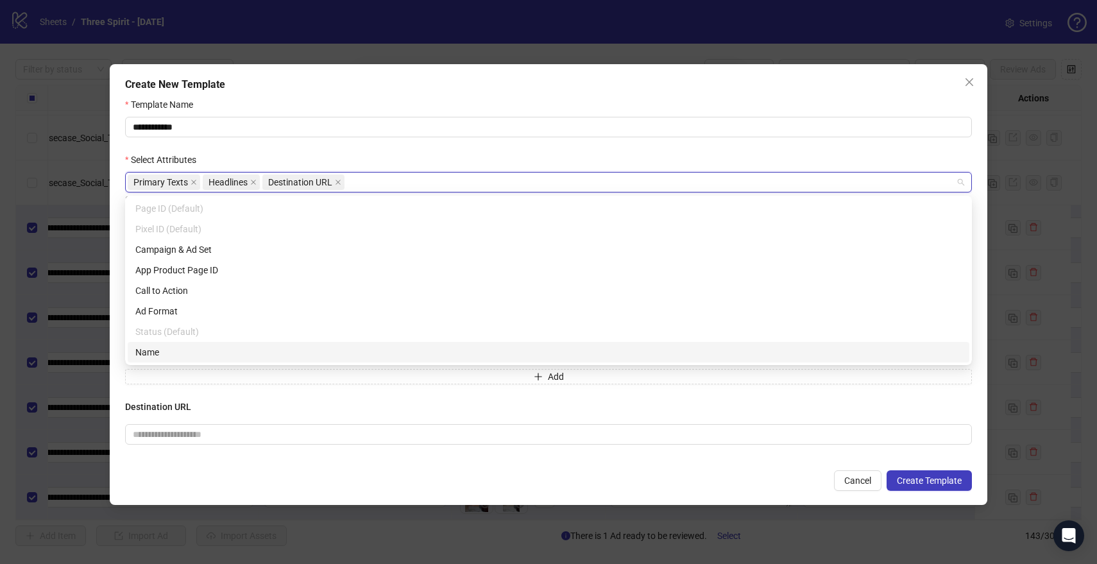
click at [168, 350] on div "Name" at bounding box center [548, 352] width 826 height 14
click at [168, 350] on div "Name" at bounding box center [543, 352] width 817 height 14
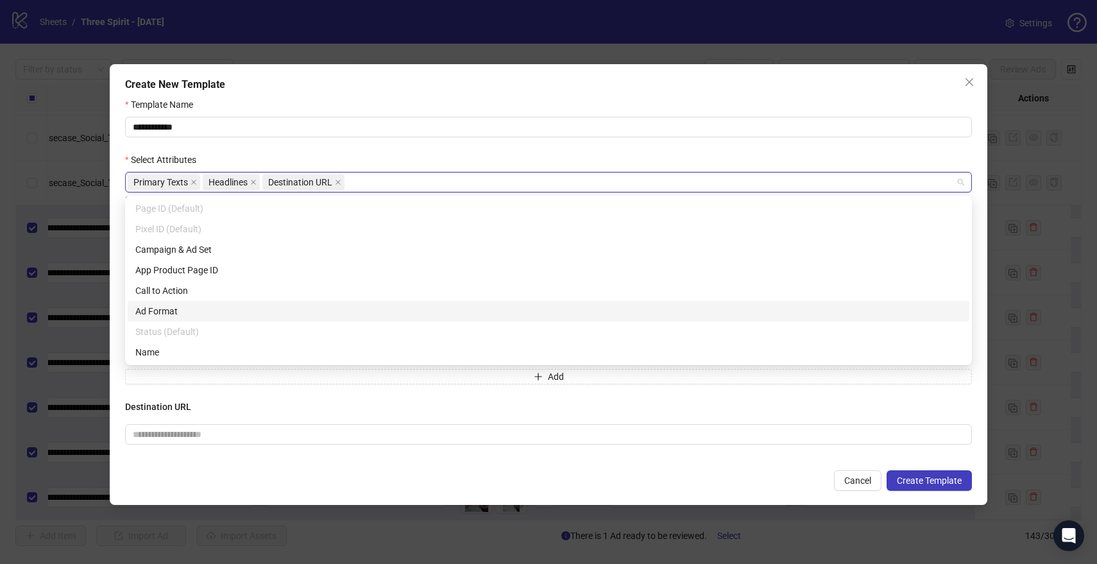
click at [160, 301] on div "Ad Format" at bounding box center [549, 311] width 842 height 21
click at [416, 310] on div "Ad Format" at bounding box center [543, 311] width 817 height 14
click at [323, 296] on div "Call to Action" at bounding box center [548, 291] width 826 height 14
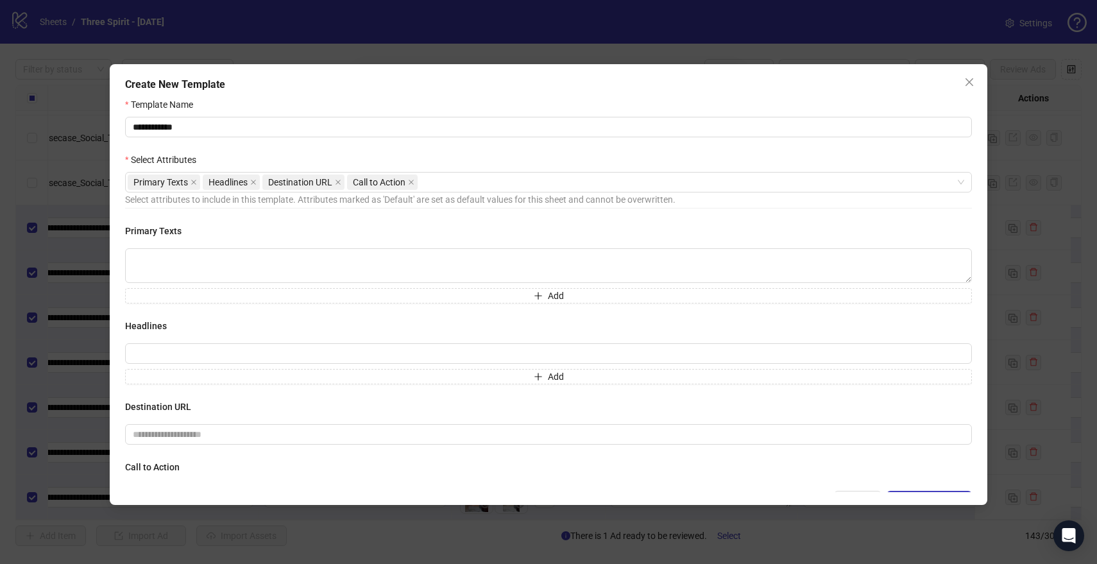
click at [518, 151] on form "**********" at bounding box center [548, 304] width 847 height 414
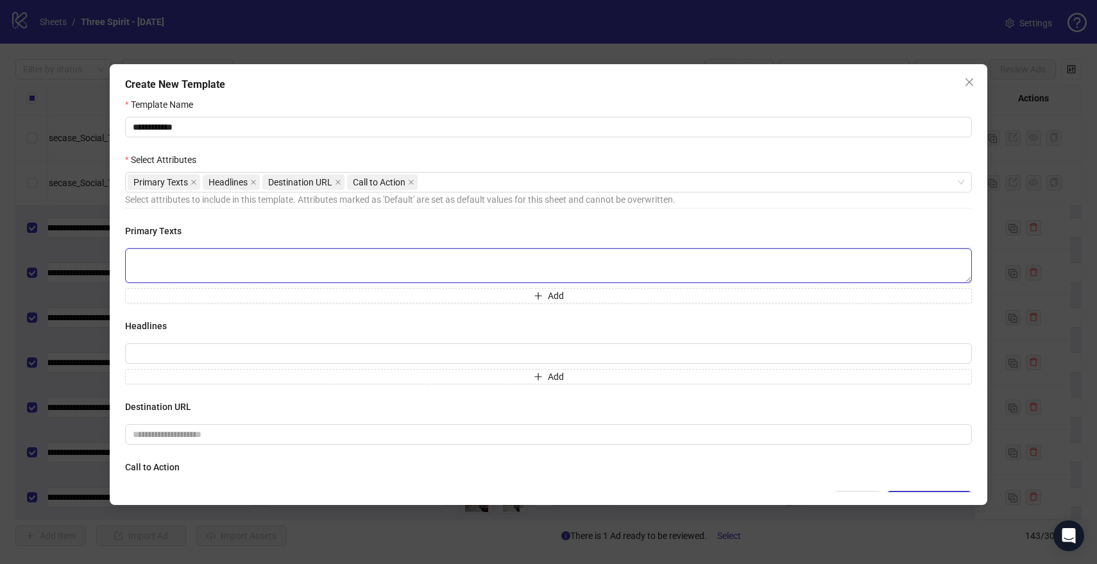
click at [310, 264] on textarea at bounding box center [548, 265] width 847 height 35
paste textarea "**********"
type textarea "**********"
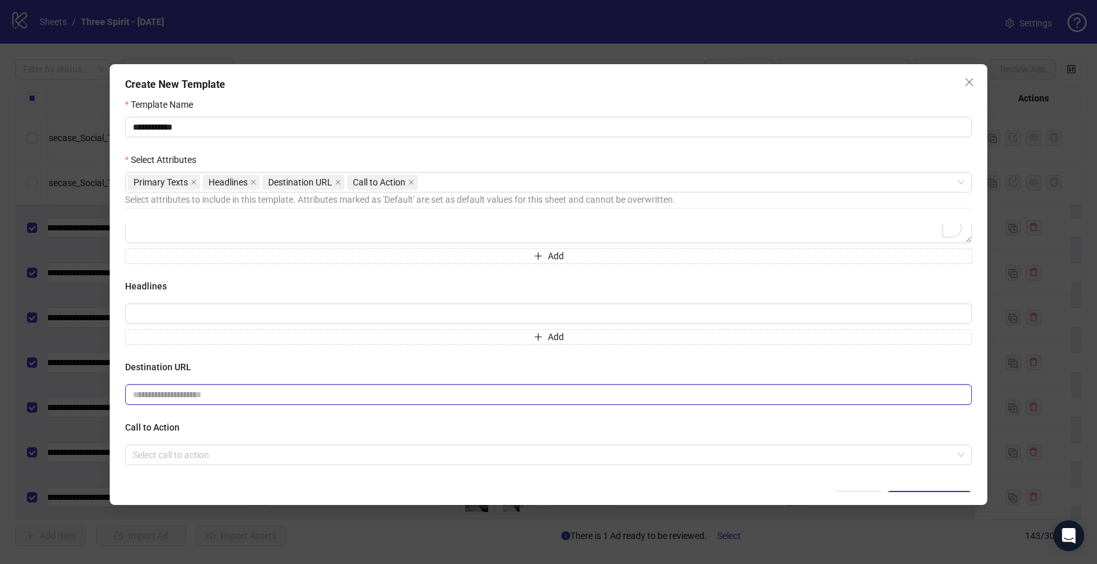
click at [310, 395] on input "text" at bounding box center [543, 394] width 821 height 14
paste input "**********"
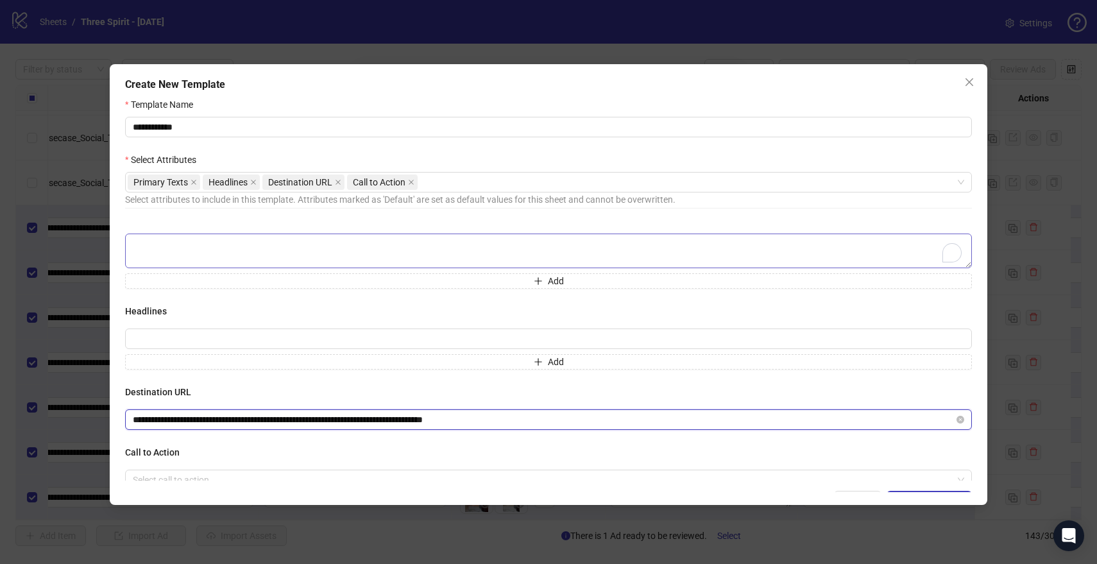
scroll to position [0, 0]
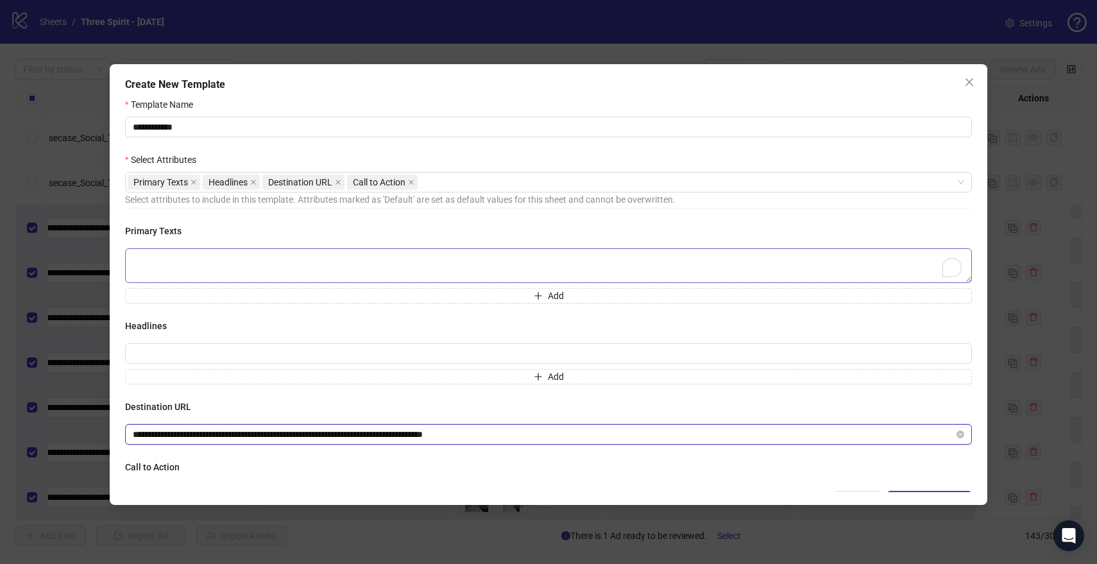
type input "**********"
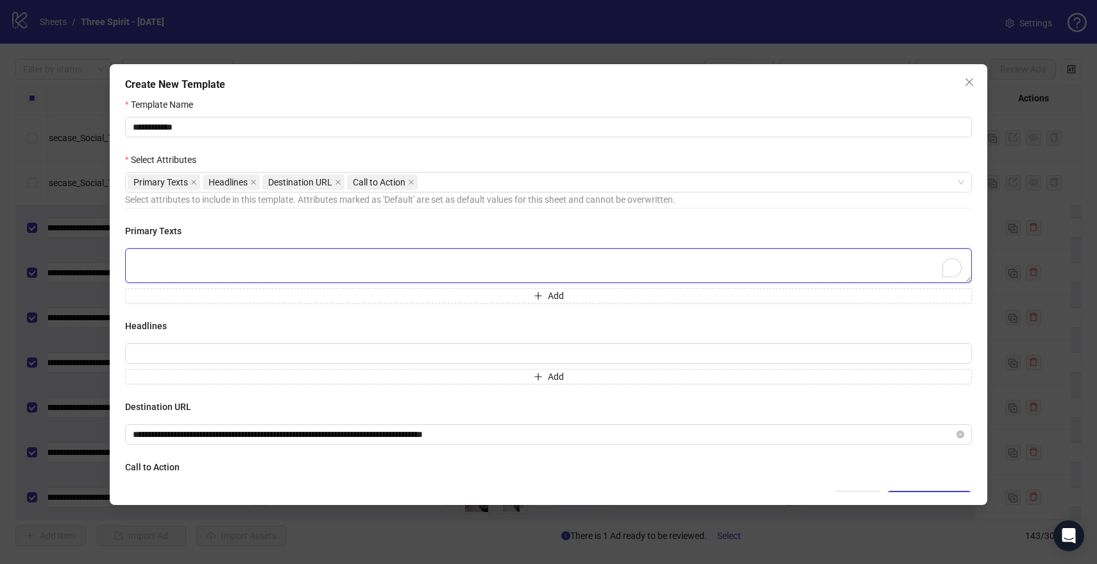
click at [305, 264] on textarea "To enrich screen reader interactions, please activate Accessibility in Grammarl…" at bounding box center [548, 265] width 847 height 35
paste textarea "**********"
type textarea "**********"
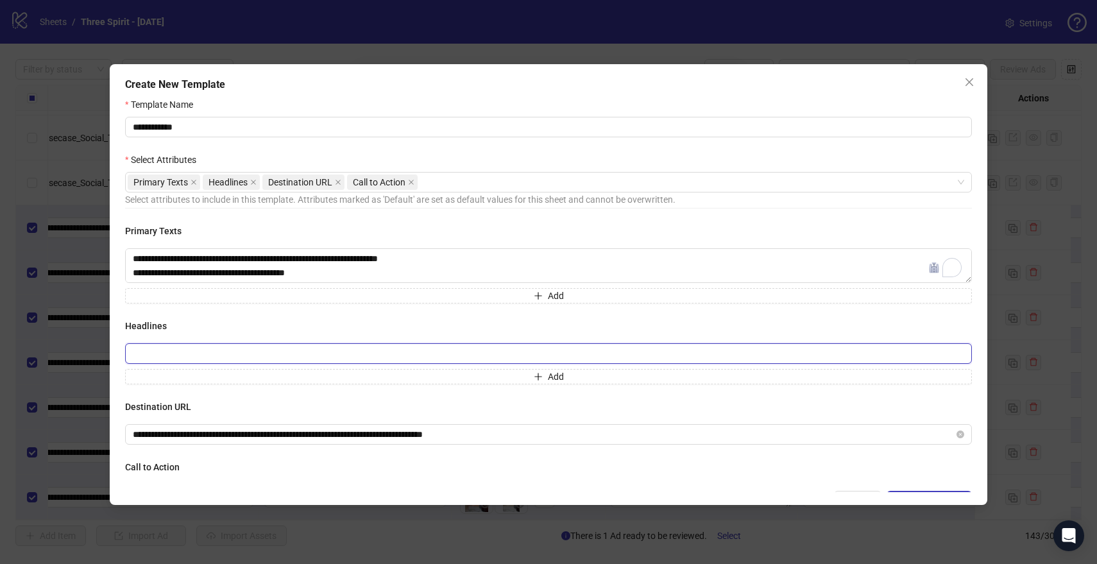
click at [272, 357] on input "text" at bounding box center [548, 353] width 847 height 21
paste input "**********"
type input "**********"
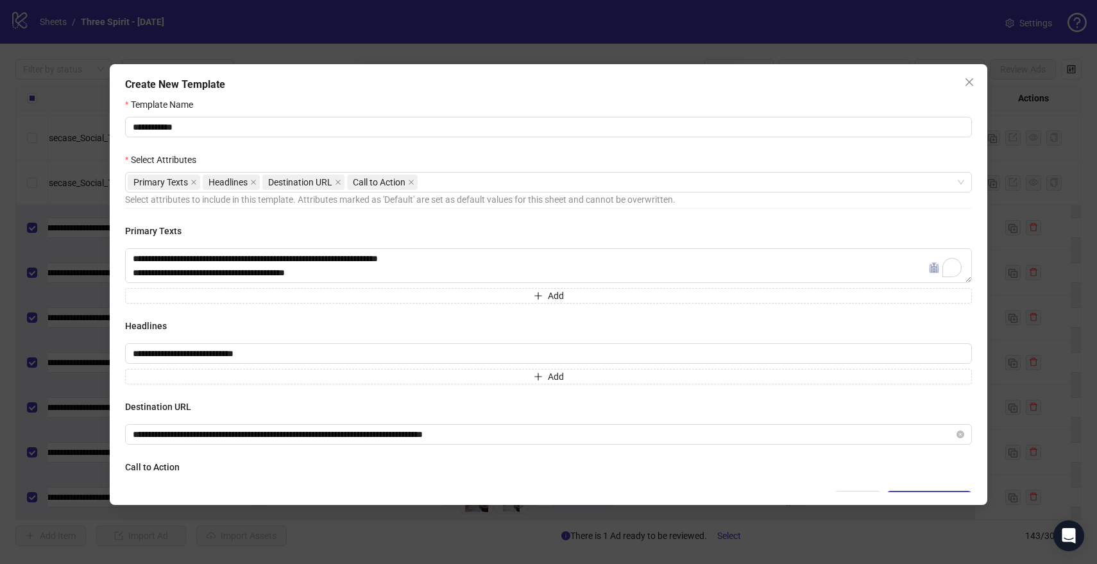
click at [288, 407] on h4 "Destination URL" at bounding box center [548, 407] width 847 height 14
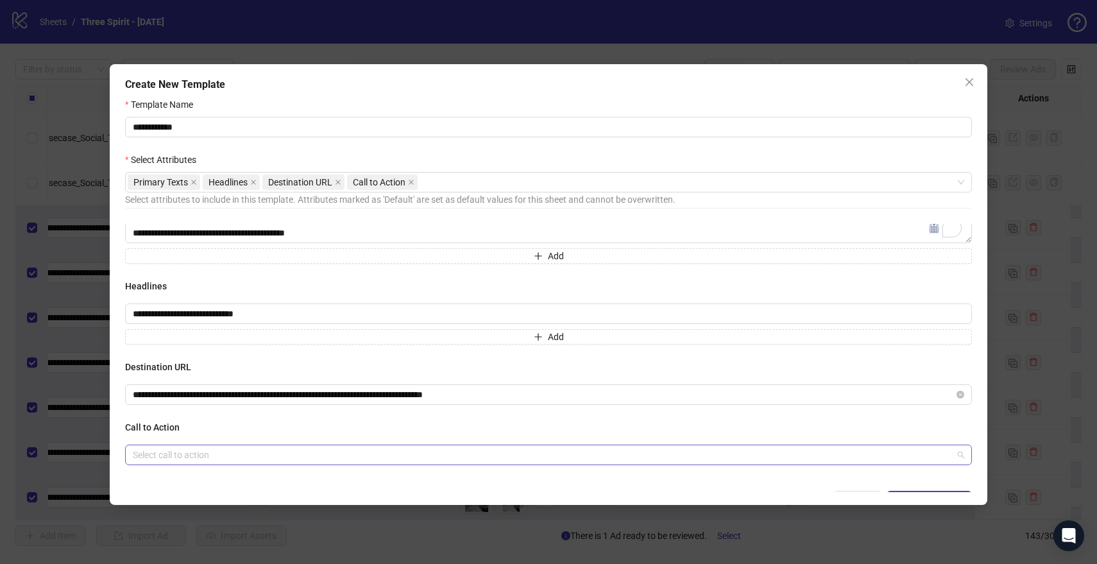
click at [255, 457] on input "search" at bounding box center [543, 454] width 820 height 19
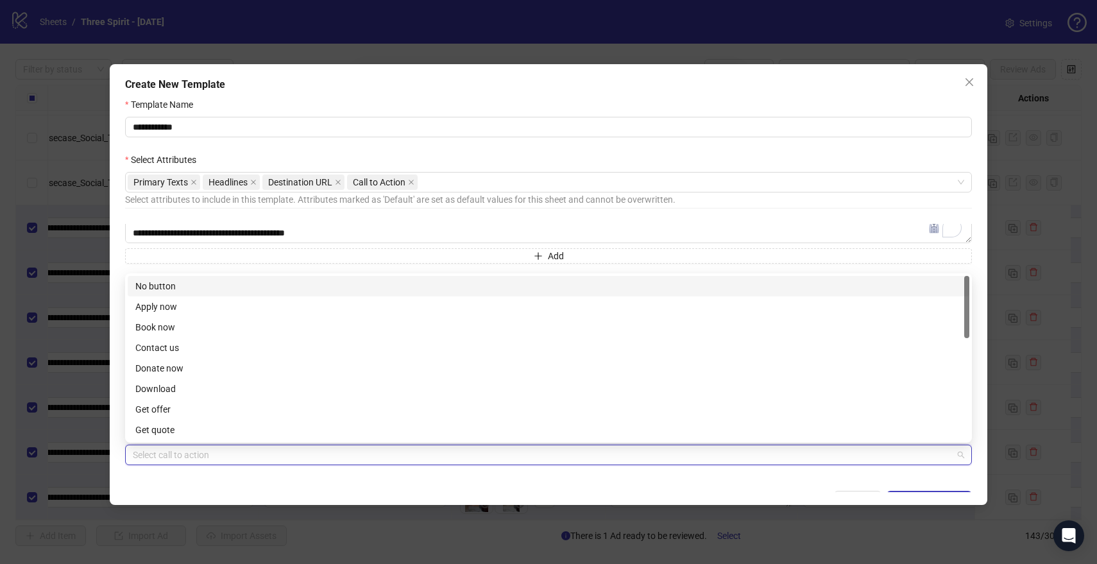
type input "*"
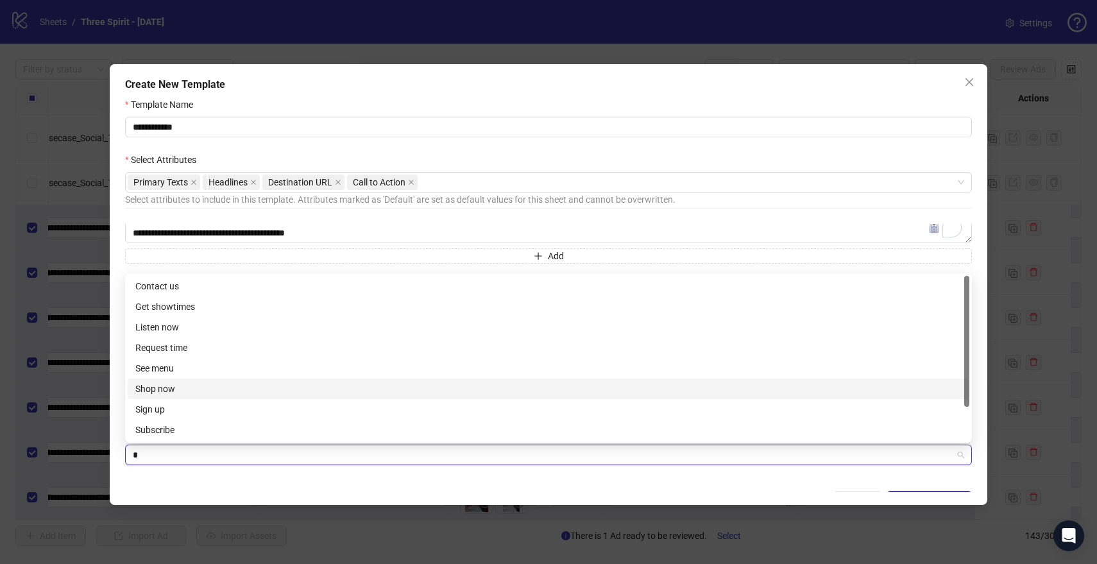
click at [184, 397] on div "Shop now" at bounding box center [549, 388] width 842 height 21
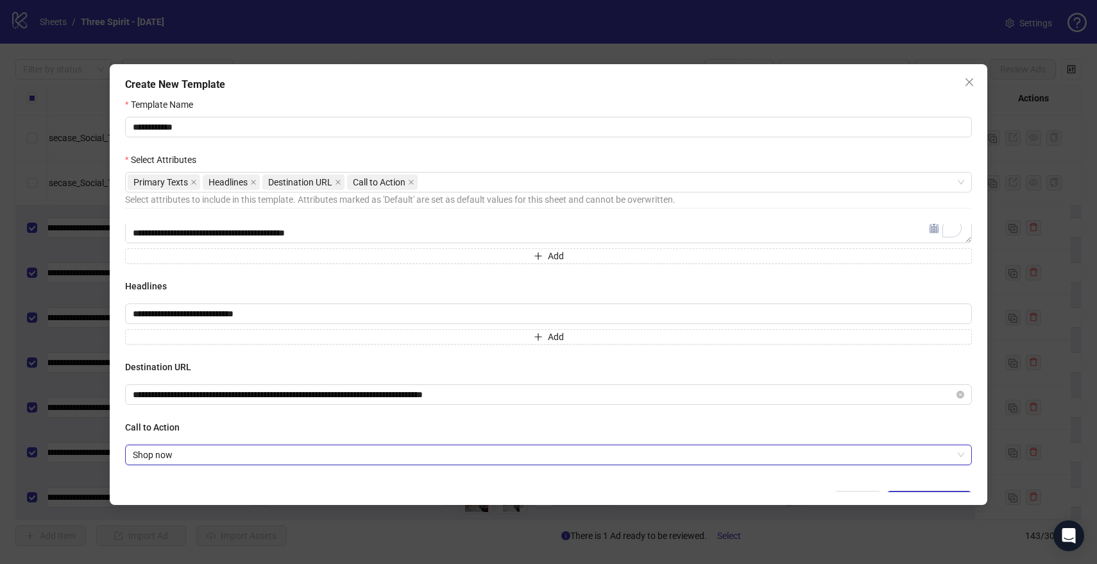
click at [232, 419] on div "**********" at bounding box center [548, 352] width 847 height 257
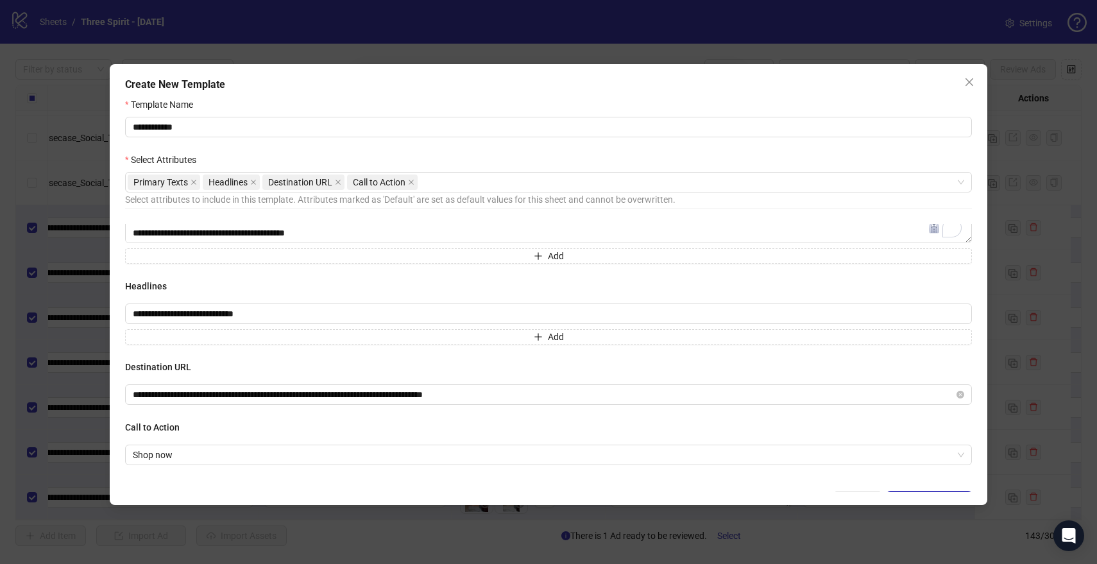
scroll to position [19, 0]
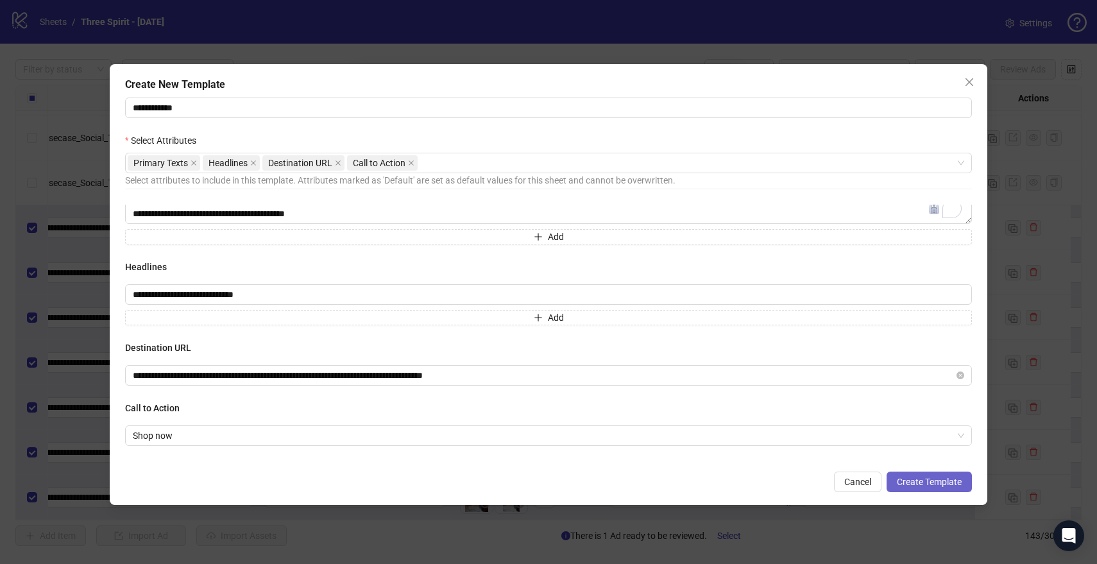
click at [921, 472] on button "Create Template" at bounding box center [928, 481] width 85 height 21
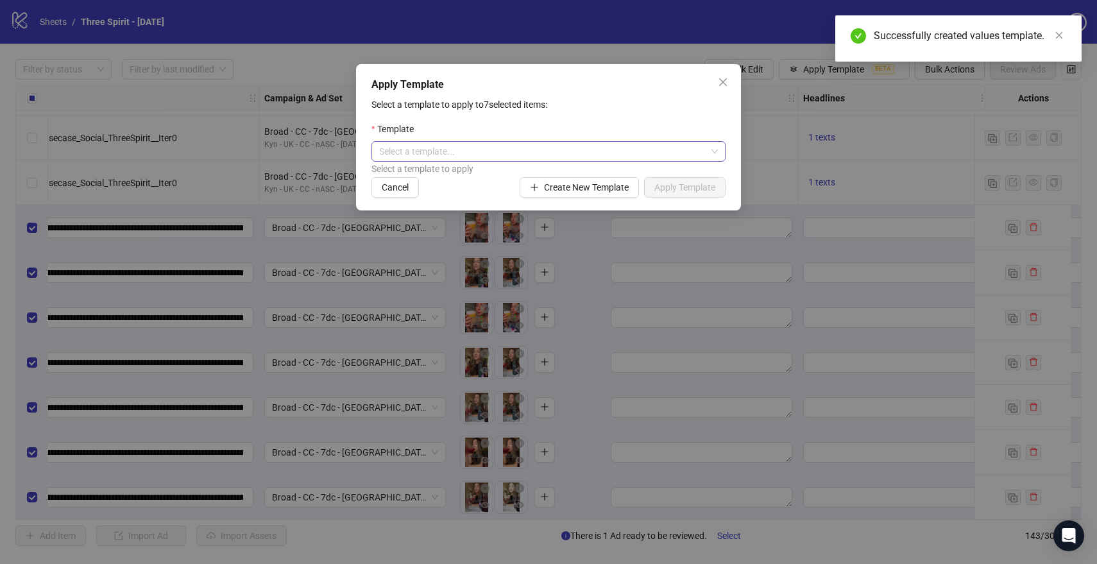
click at [557, 153] on input "search" at bounding box center [542, 151] width 327 height 19
click at [513, 177] on div "LP 4 Reasons" at bounding box center [549, 178] width 334 height 14
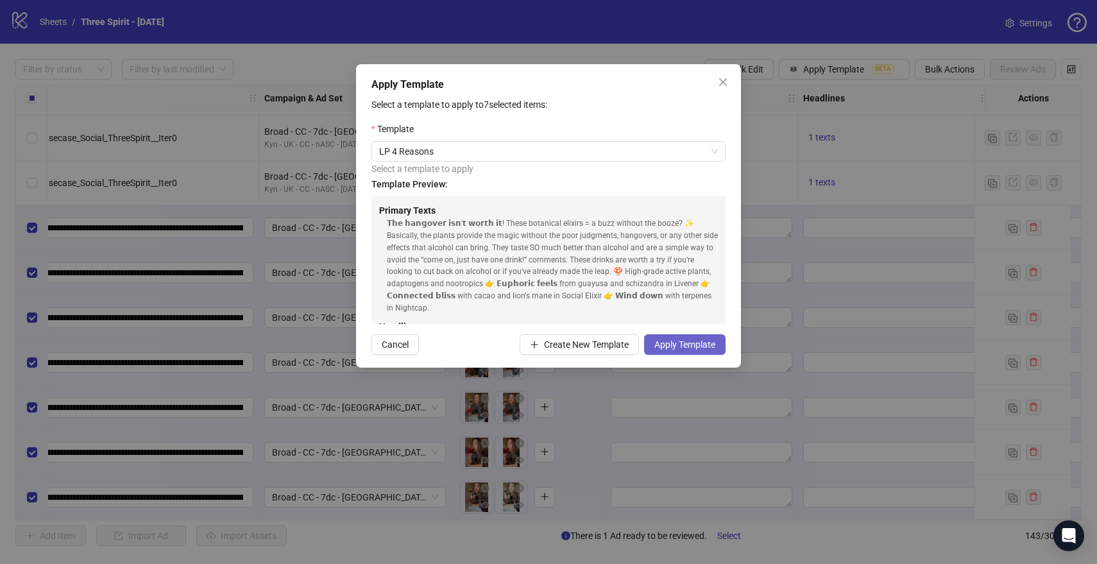
click at [685, 344] on span "Apply Template" at bounding box center [684, 344] width 61 height 10
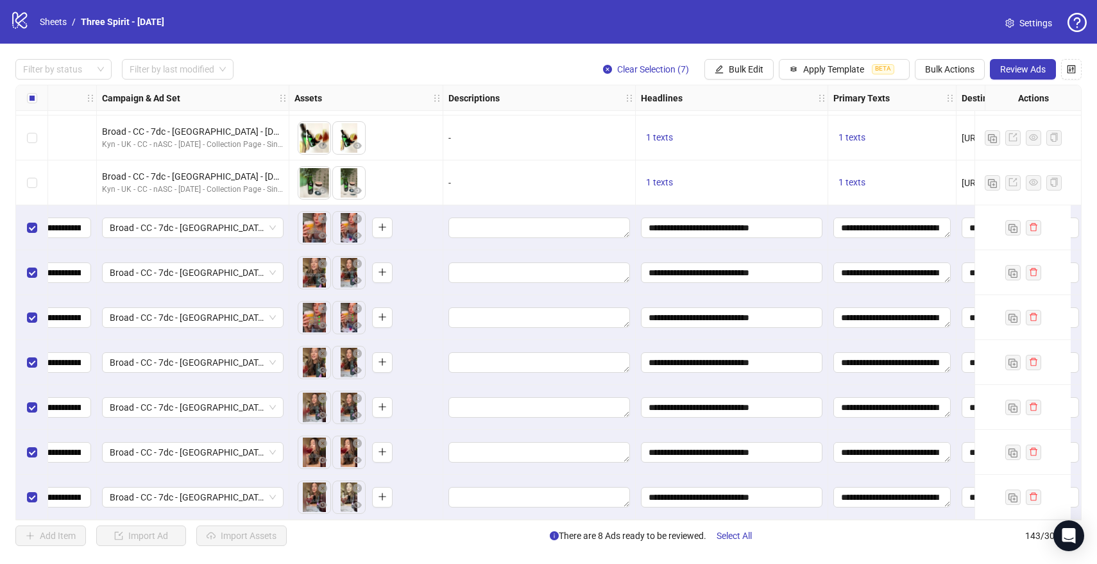
scroll to position [6017, 0]
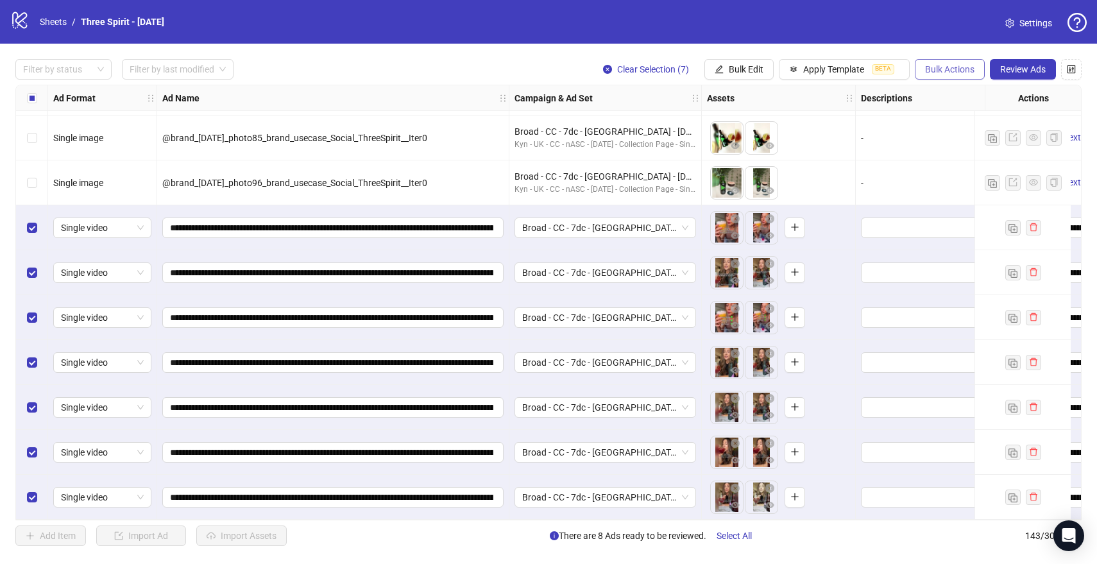
click at [951, 69] on span "Bulk Actions" at bounding box center [949, 69] width 49 height 10
click at [946, 134] on span "Duplicate with assets" at bounding box center [967, 137] width 88 height 14
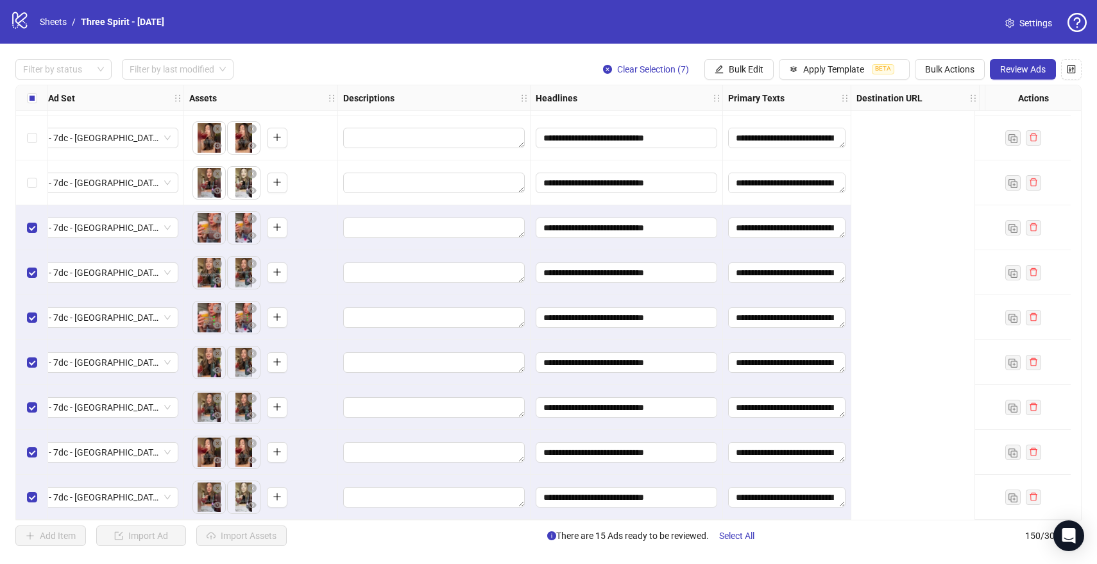
scroll to position [6332, 0]
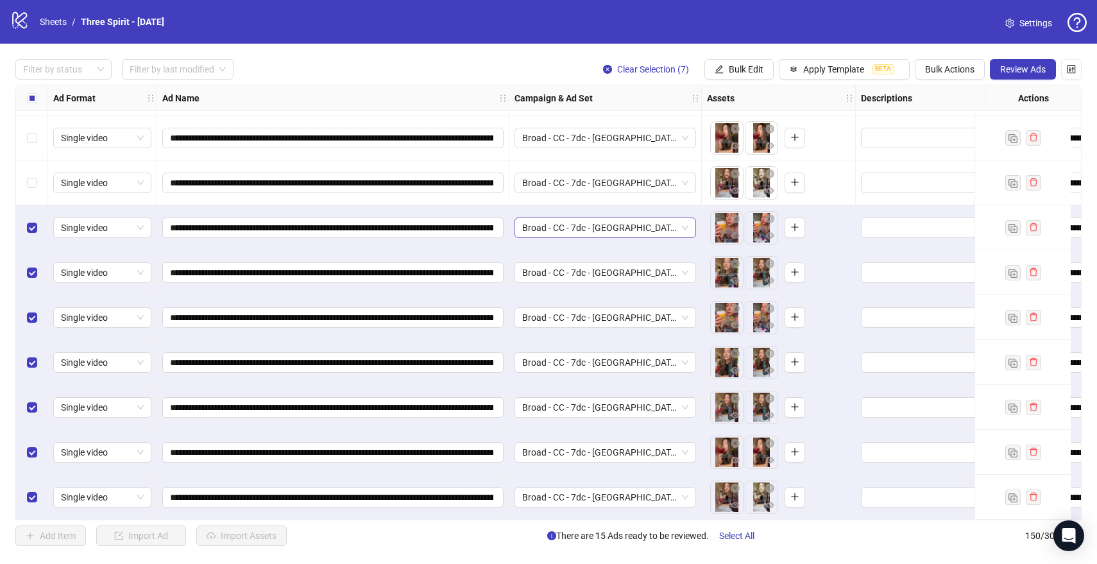
click at [572, 231] on span "Broad - CC - 7dc - [GEOGRAPHIC_DATA] - [DATE] - The Collection - Adset 1 - Copy" at bounding box center [605, 227] width 166 height 19
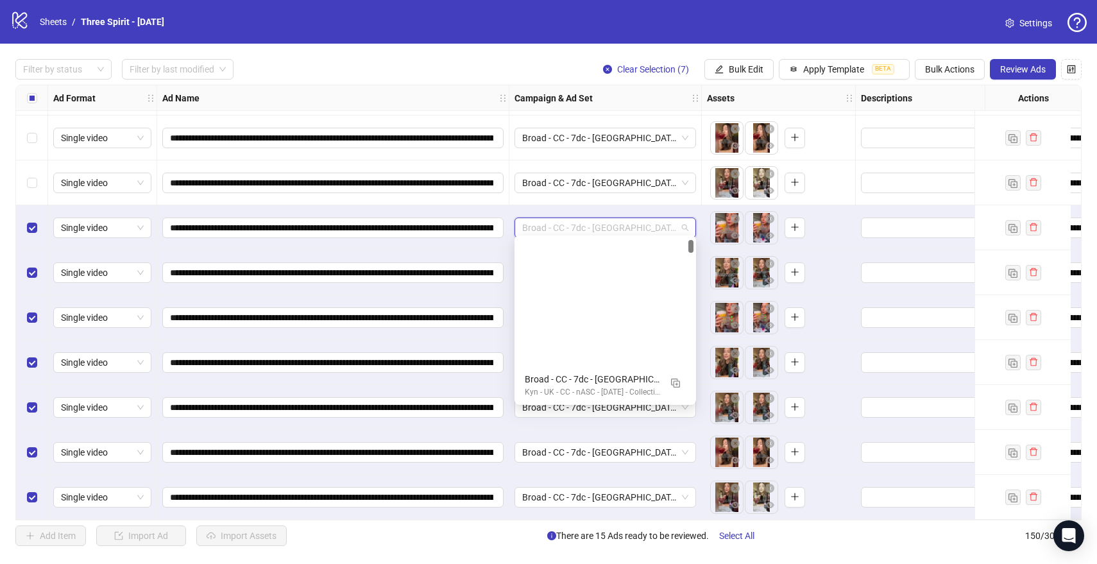
scroll to position [163, 0]
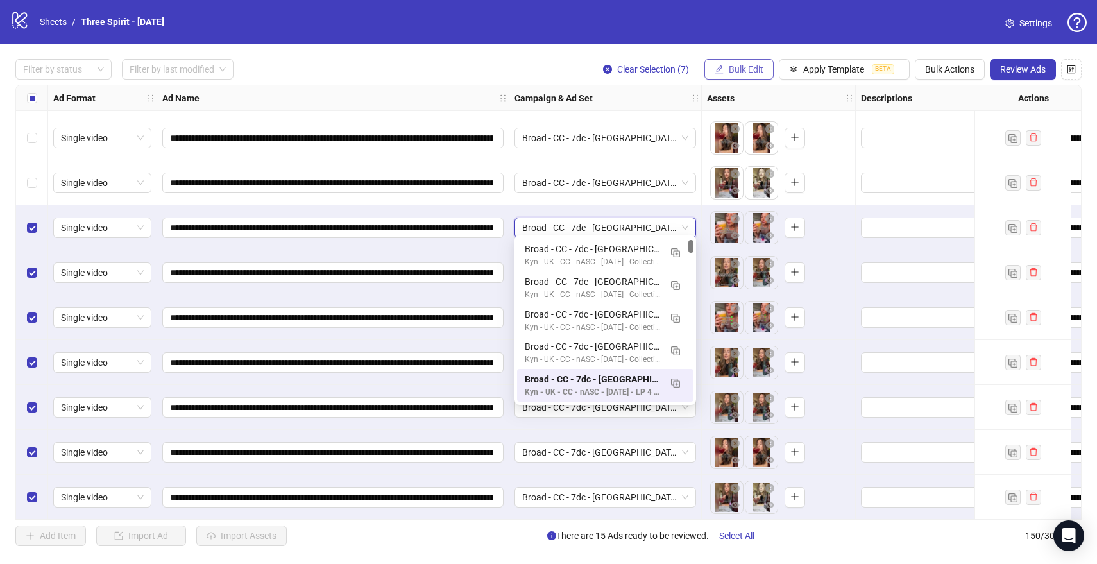
click at [740, 67] on span "Bulk Edit" at bounding box center [746, 69] width 35 height 10
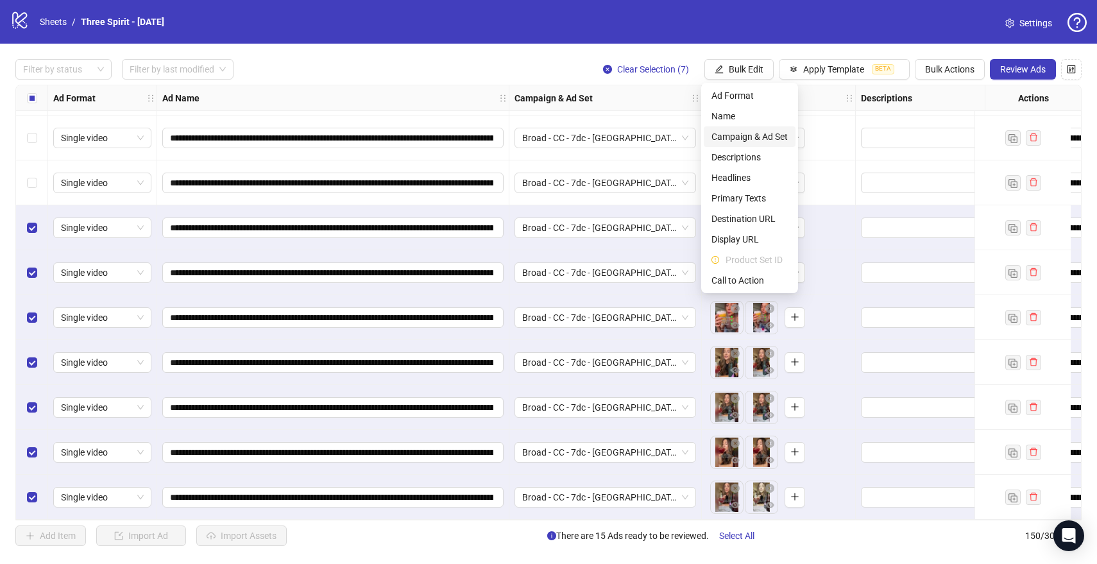
click at [749, 134] on span "Campaign & Ad Set" at bounding box center [749, 137] width 76 height 14
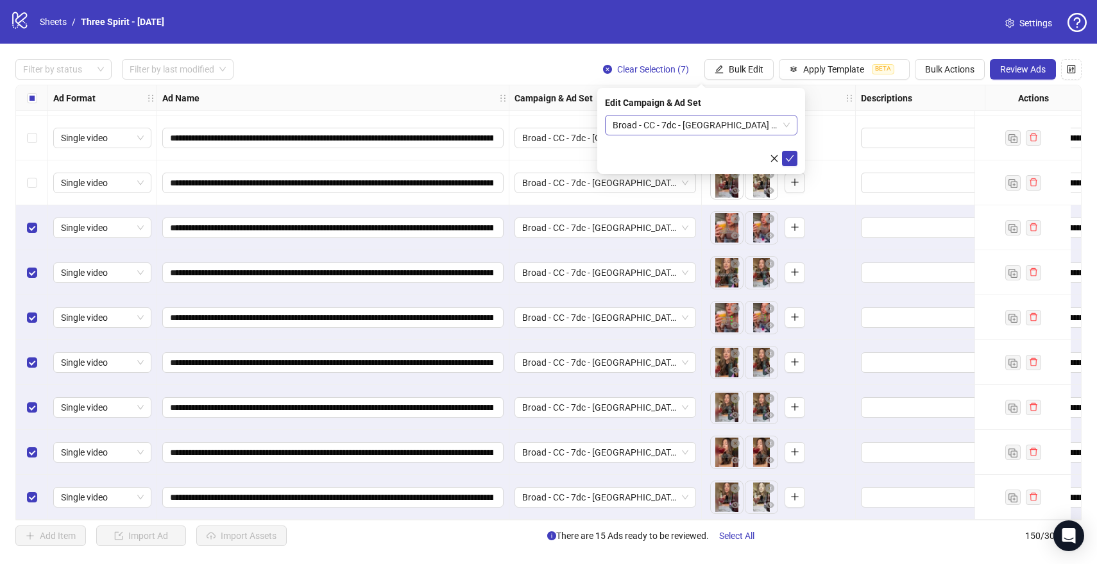
click at [682, 127] on span "Broad - CC - 7dc - [GEOGRAPHIC_DATA] - [DATE] - The Collection - Adset 1 - Copy" at bounding box center [701, 124] width 177 height 19
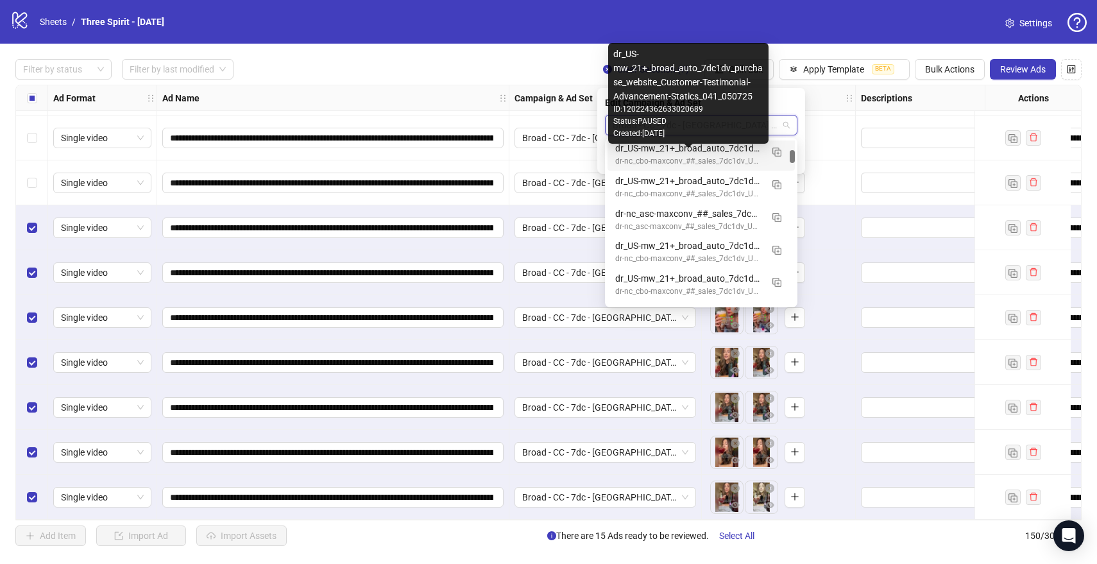
scroll to position [758, 0]
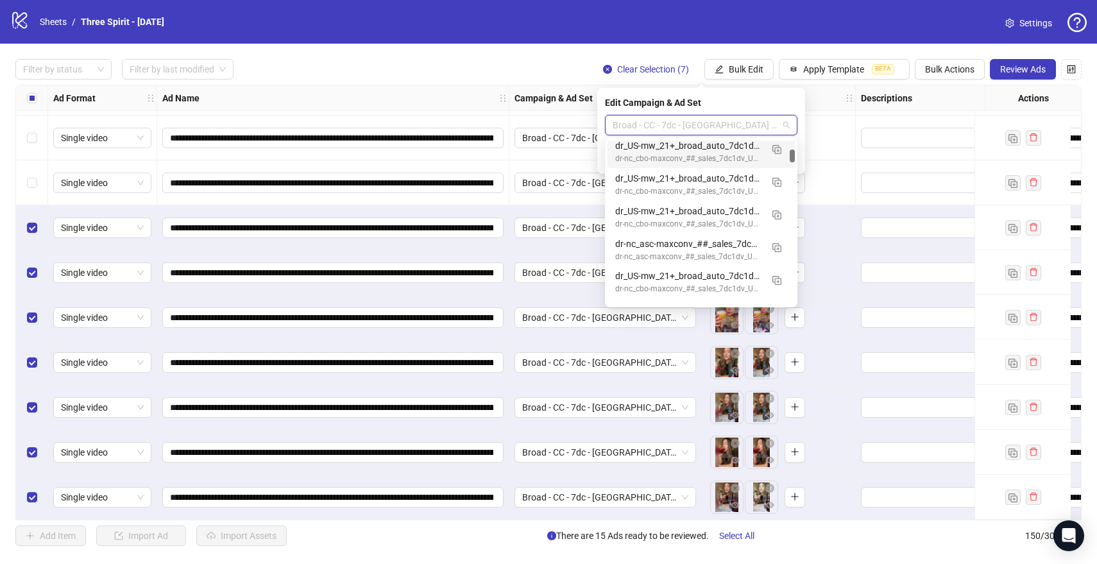
click at [756, 121] on span "Broad - CC - 7dc - [GEOGRAPHIC_DATA] - [DATE] - The Collection - Adset 1 - Copy" at bounding box center [701, 124] width 177 height 19
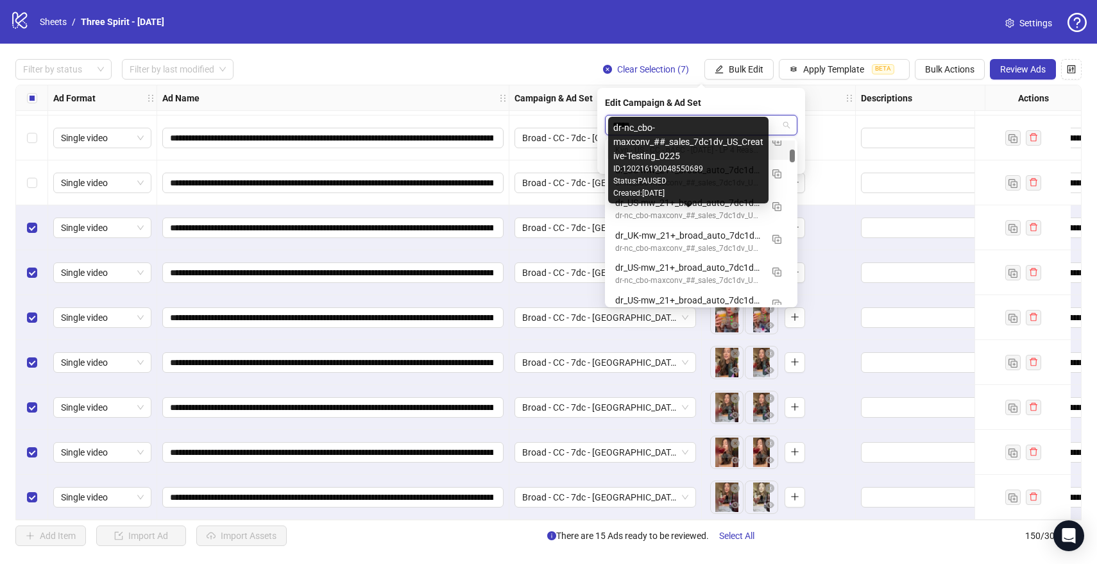
scroll to position [342, 0]
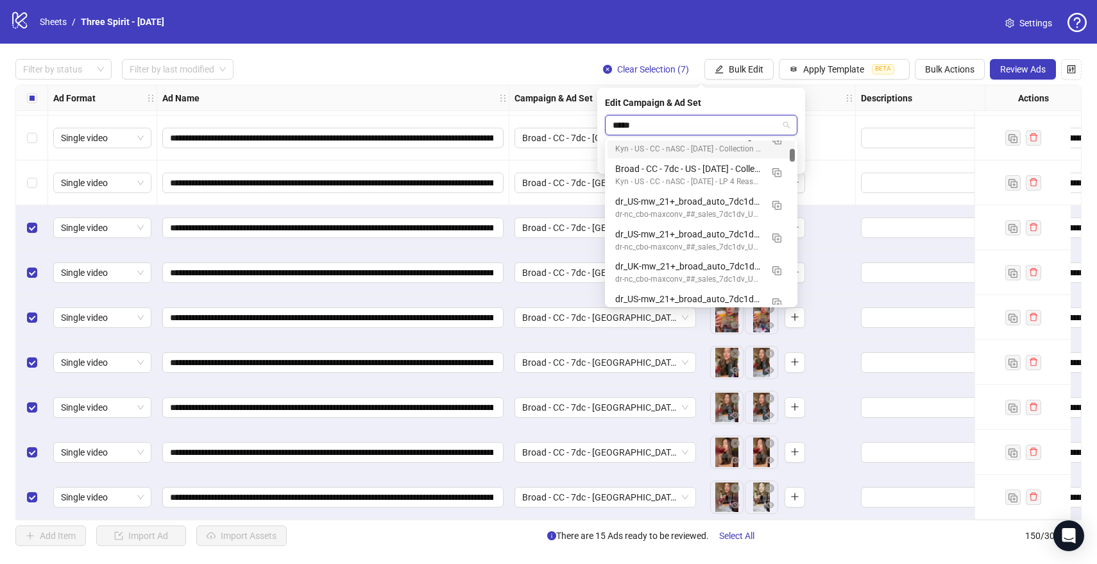
click at [672, 124] on input "*****" at bounding box center [695, 124] width 165 height 19
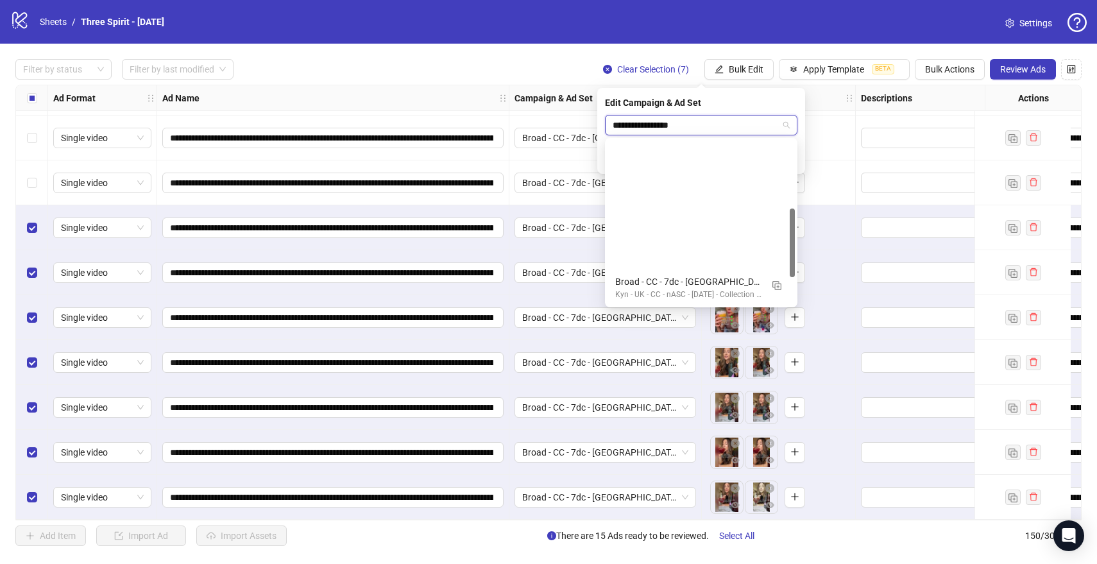
scroll to position [163, 0]
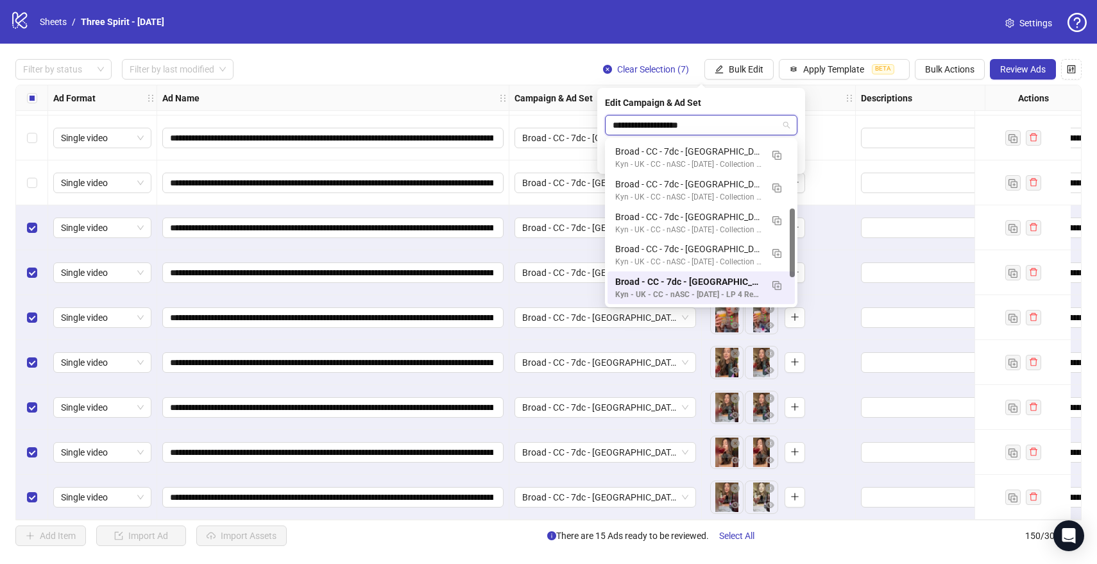
type input "**********"
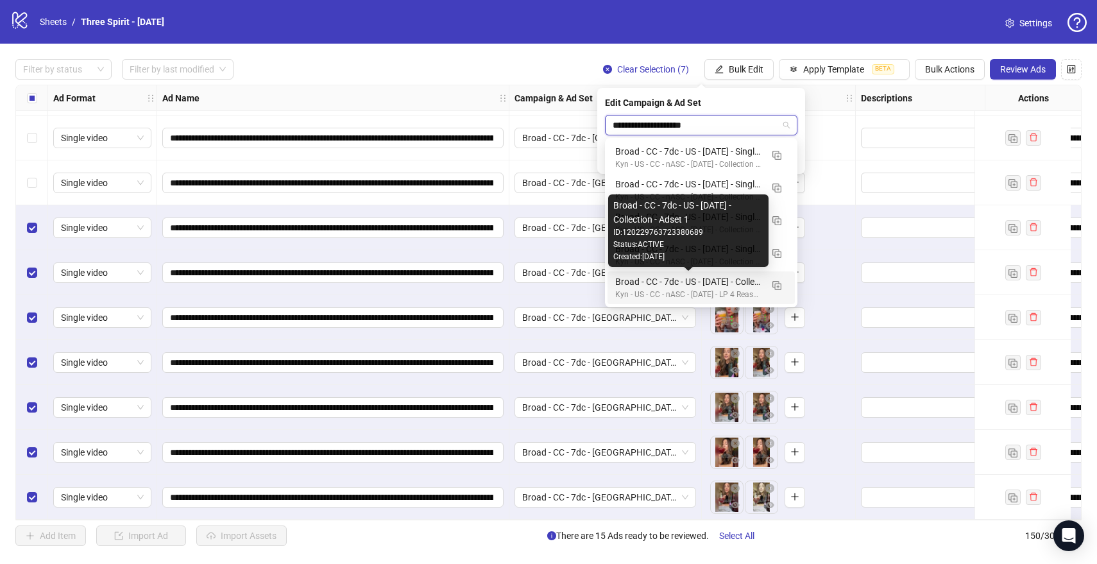
click at [678, 282] on div "Broad - CC - 7dc - US - [DATE] - Collection - Adset 1" at bounding box center [688, 282] width 146 height 14
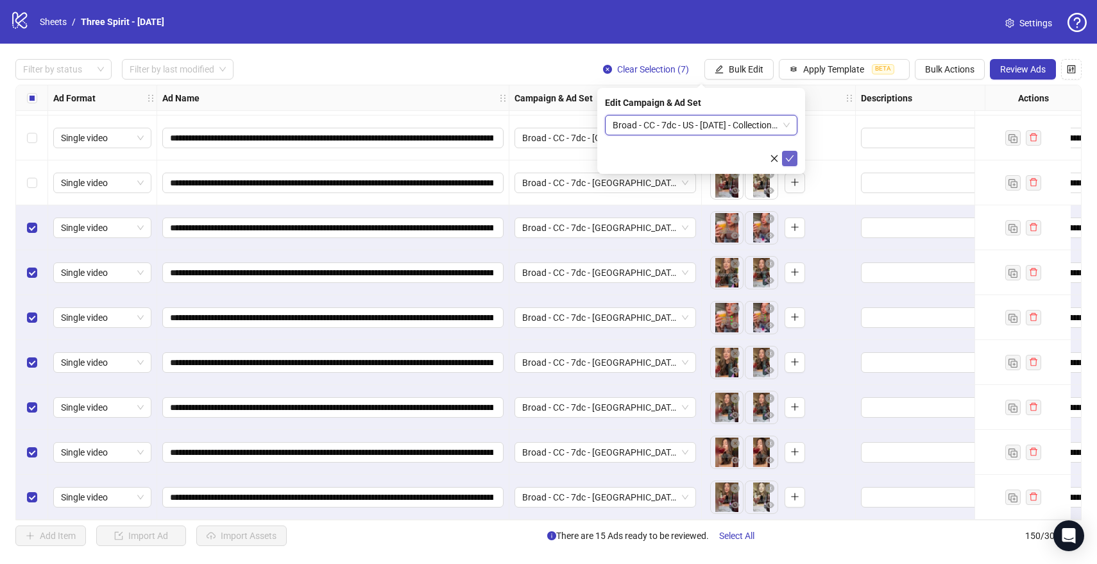
click at [789, 154] on icon "check" at bounding box center [789, 158] width 9 height 9
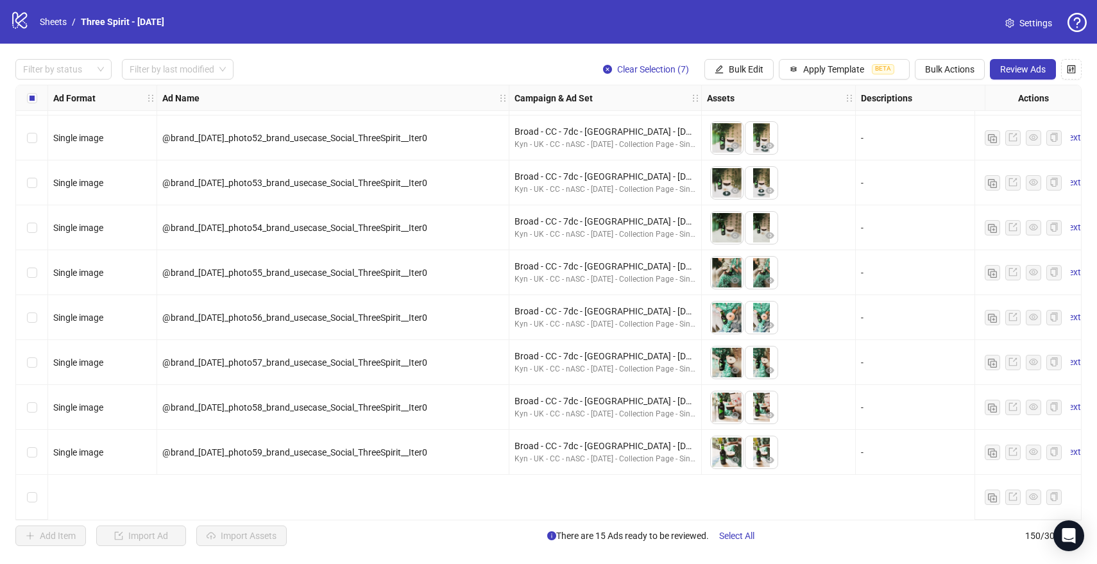
scroll to position [5417, 0]
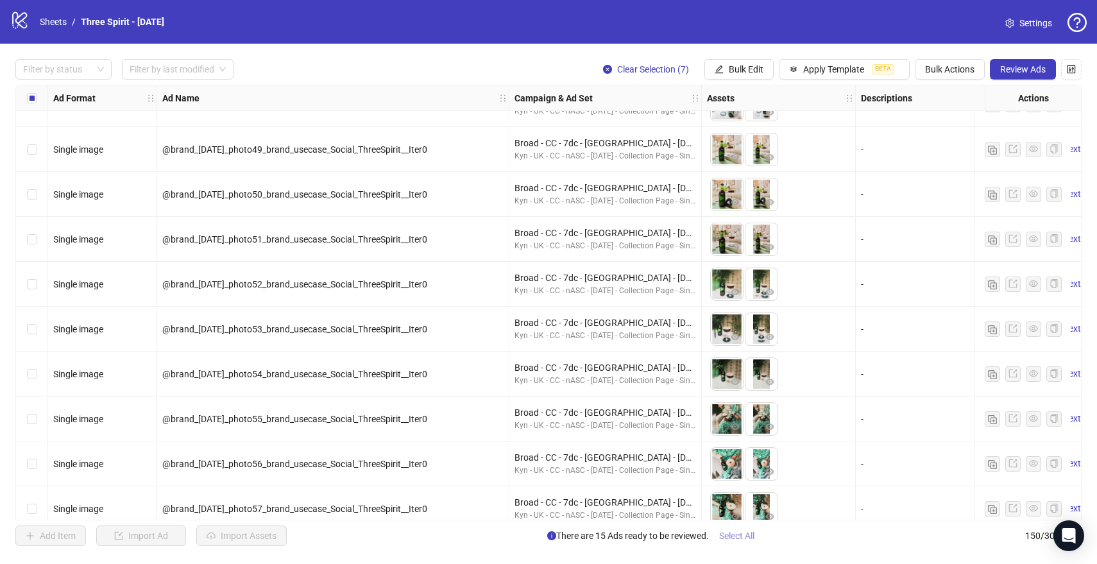
click at [745, 536] on span "Select All" at bounding box center [736, 535] width 35 height 10
click at [80, 60] on div "Filter by status" at bounding box center [63, 69] width 96 height 21
click at [78, 96] on div "Draft" at bounding box center [64, 96] width 76 height 14
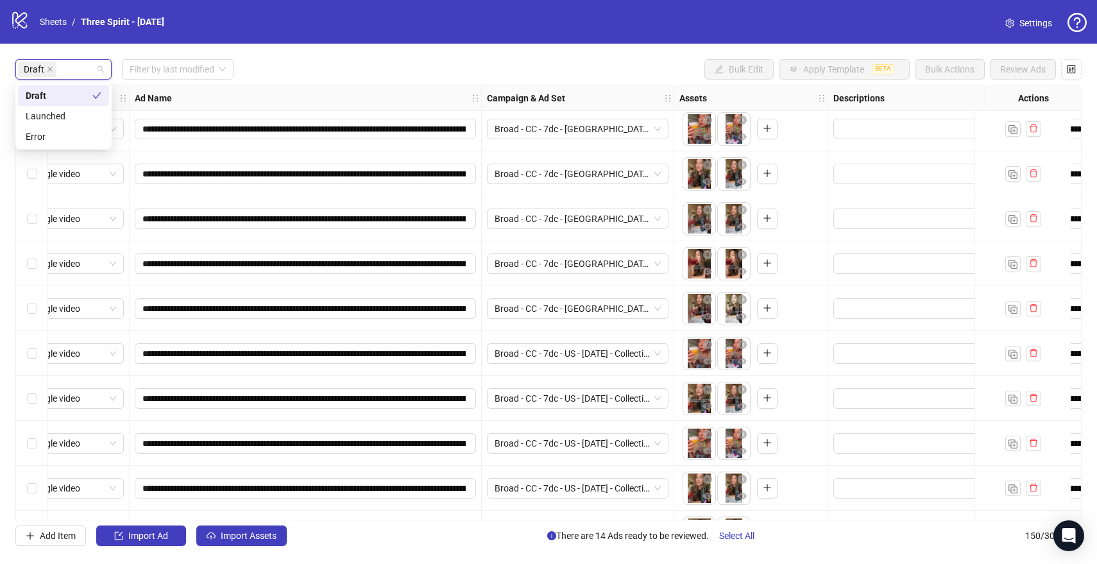
scroll to position [124, 28]
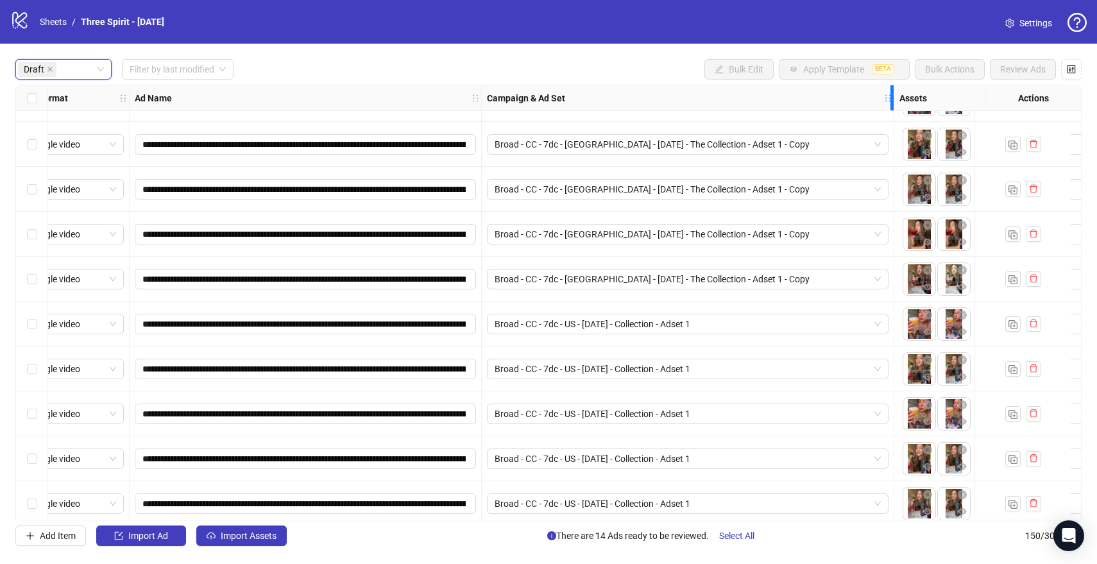
drag, startPoint x: 672, startPoint y: 88, endPoint x: 892, endPoint y: 99, distance: 220.3
click at [892, 99] on div "Resize Campaign & Ad Set column" at bounding box center [891, 97] width 3 height 25
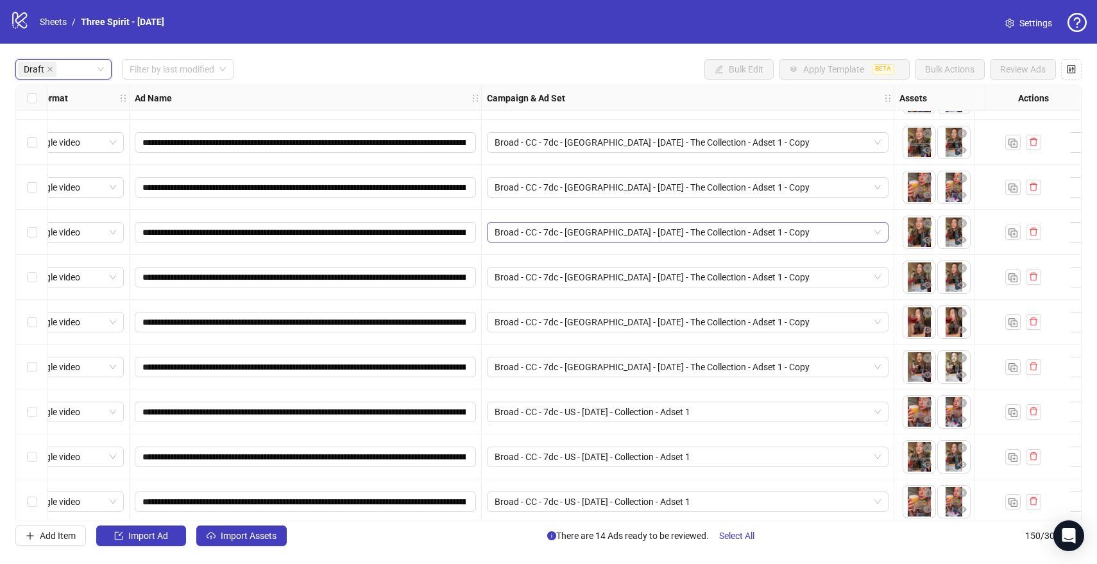
scroll to position [35, 28]
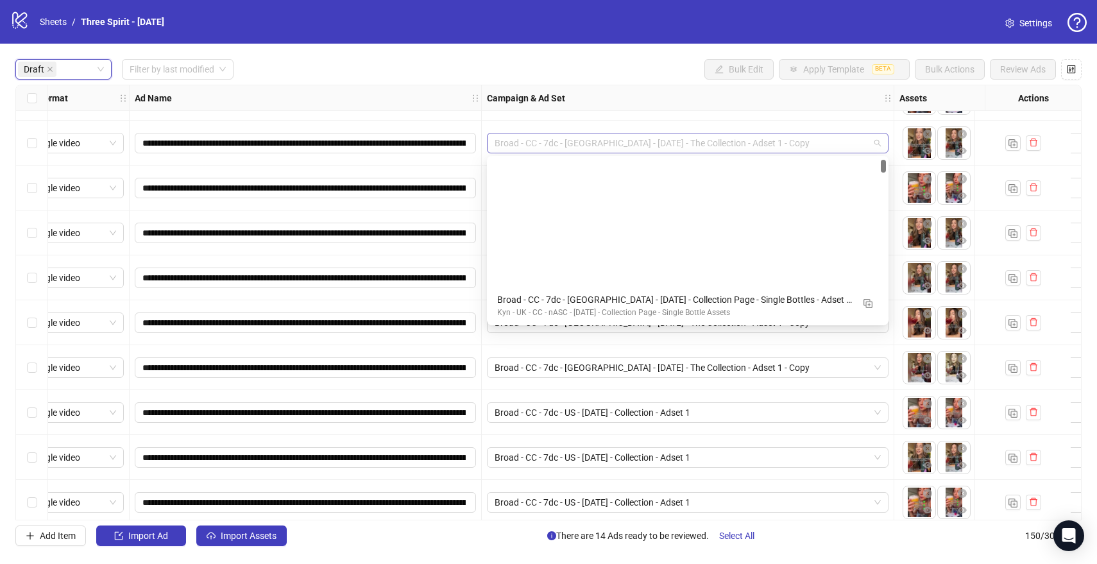
click at [876, 141] on span "Broad - CC - 7dc - [GEOGRAPHIC_DATA] - [DATE] - The Collection - Adset 1 - Copy" at bounding box center [688, 142] width 386 height 19
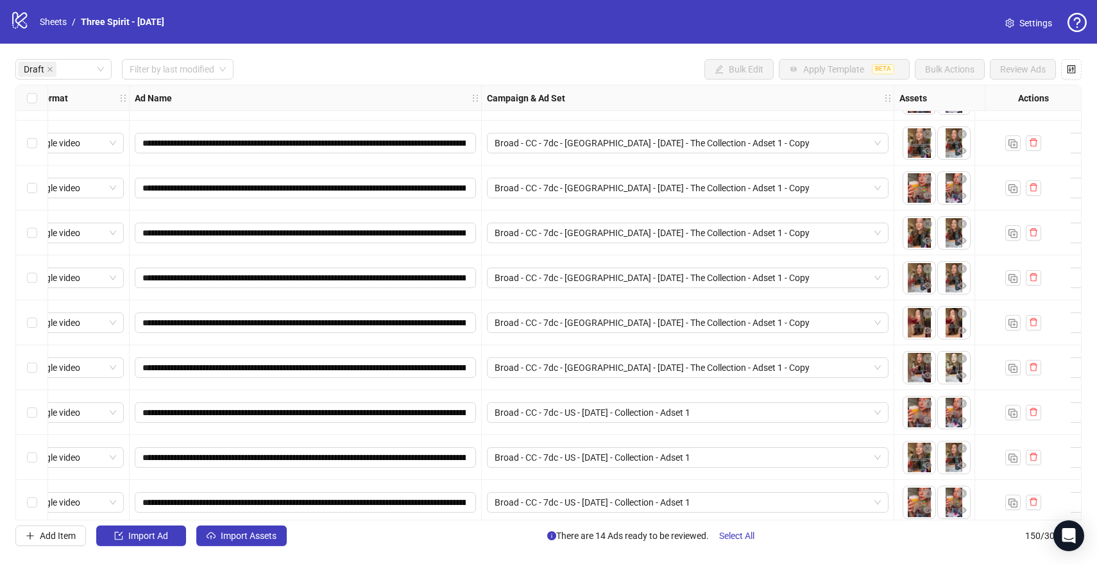
click at [665, 66] on div "Draft Filter by last modified Bulk Edit Apply Template BETA Bulk Actions Review…" at bounding box center [548, 69] width 1066 height 21
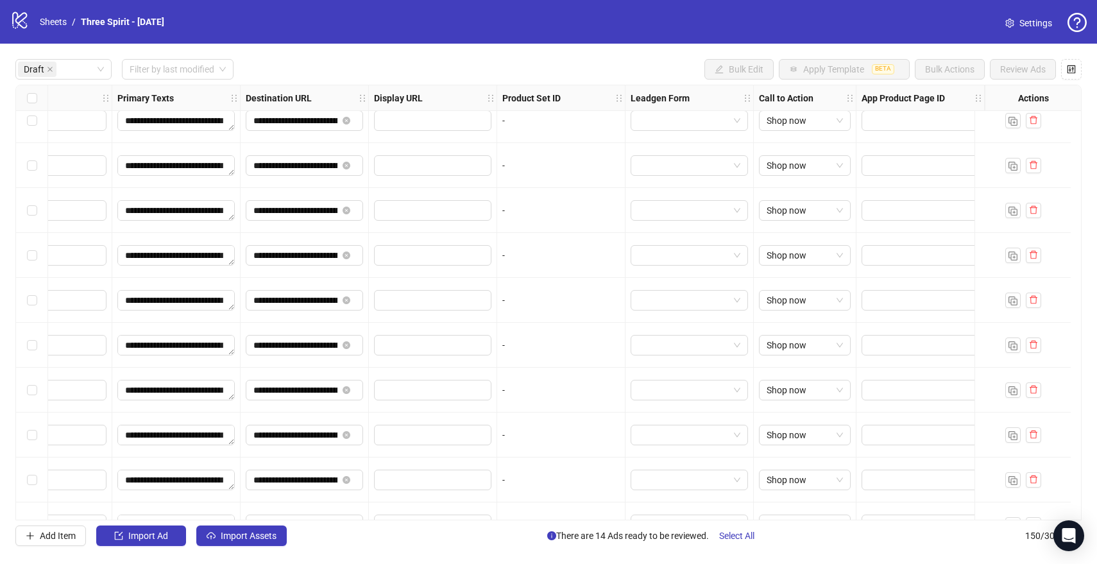
scroll to position [0, 1359]
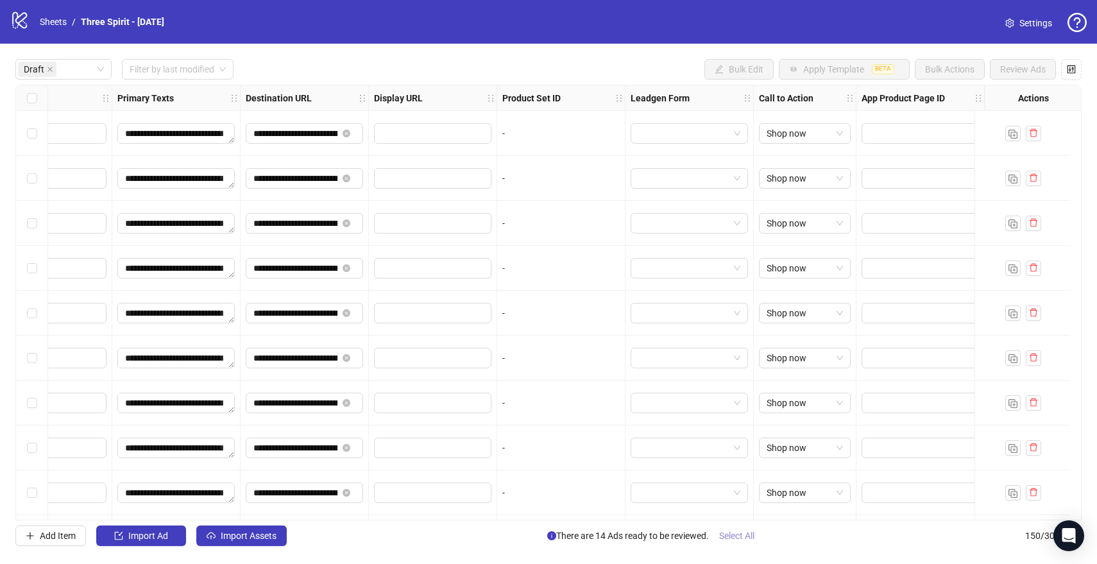
click at [744, 534] on span "Select All" at bounding box center [736, 535] width 35 height 10
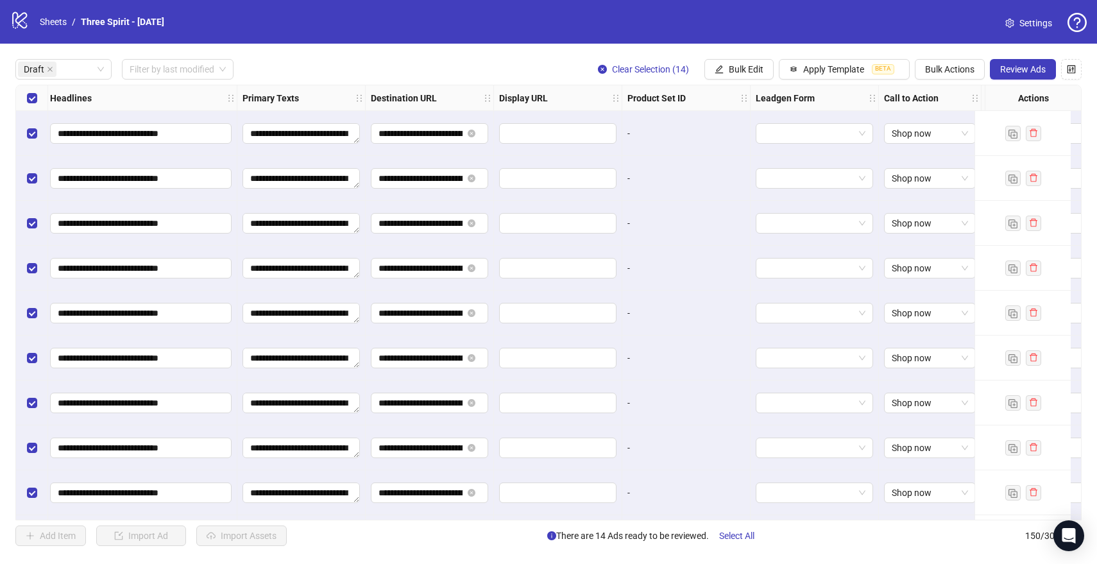
scroll to position [0, 1348]
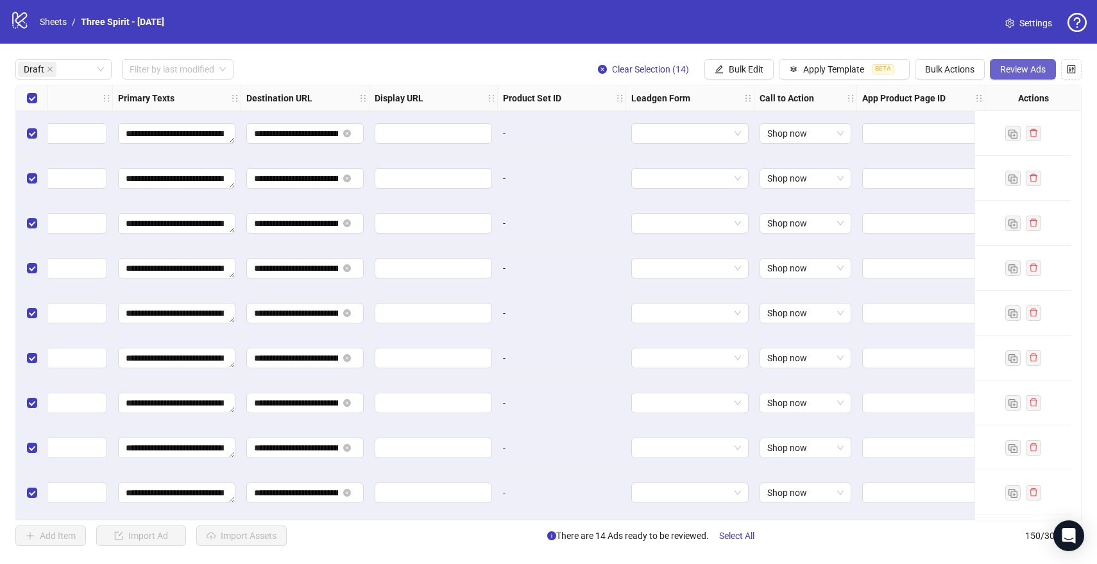
click at [1018, 71] on span "Review Ads" at bounding box center [1023, 69] width 46 height 10
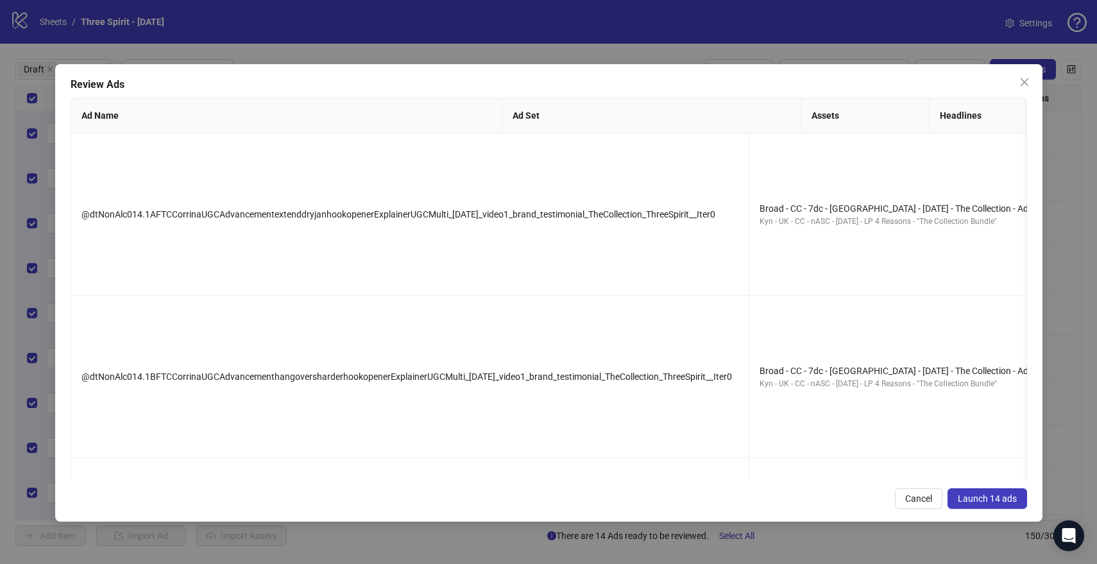
click at [994, 498] on span "Launch 14 ads" at bounding box center [987, 498] width 59 height 10
